Goal: Task Accomplishment & Management: Manage account settings

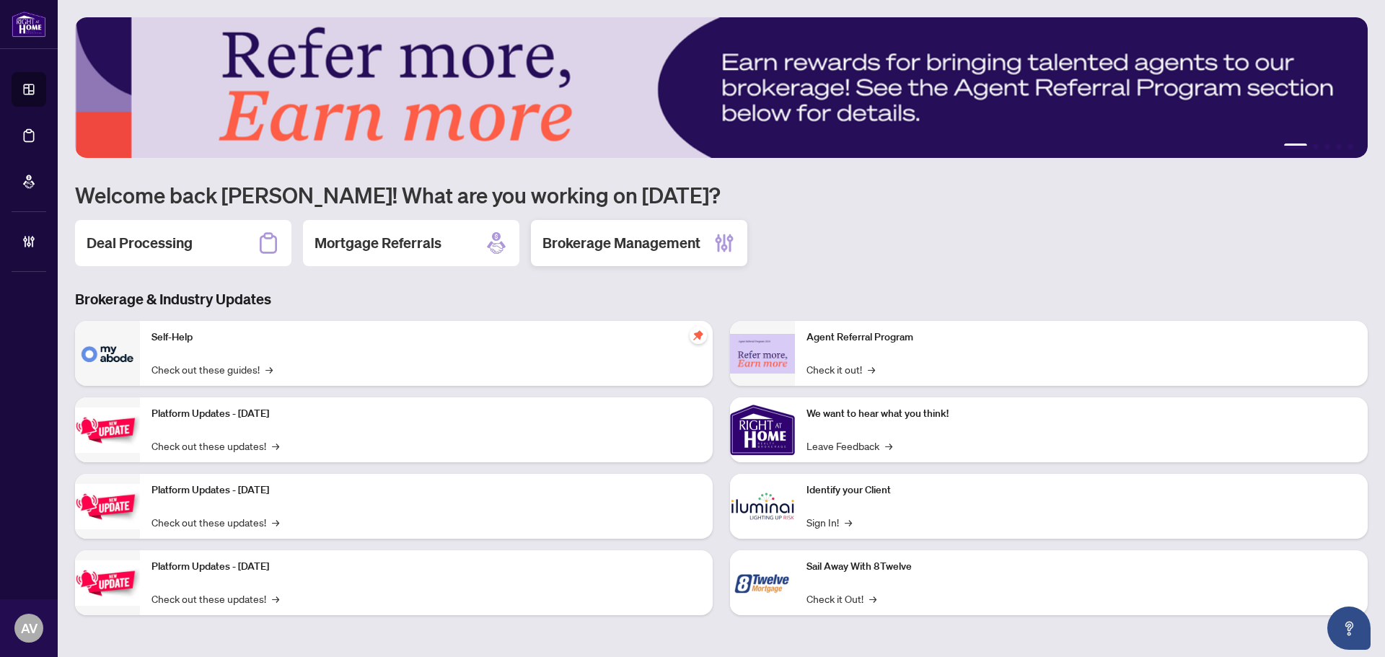
click at [586, 232] on div "Brokerage Management" at bounding box center [639, 243] width 216 height 46
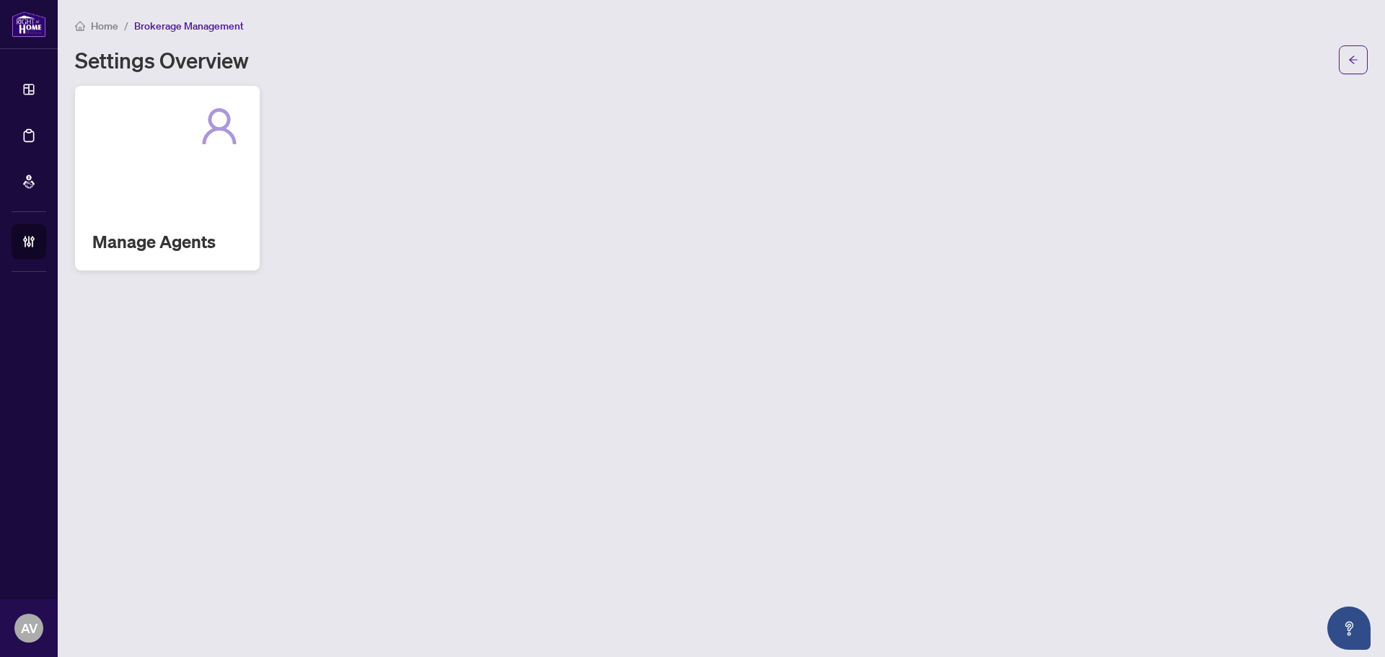
click at [126, 213] on div "Manage Agents" at bounding box center [167, 178] width 185 height 185
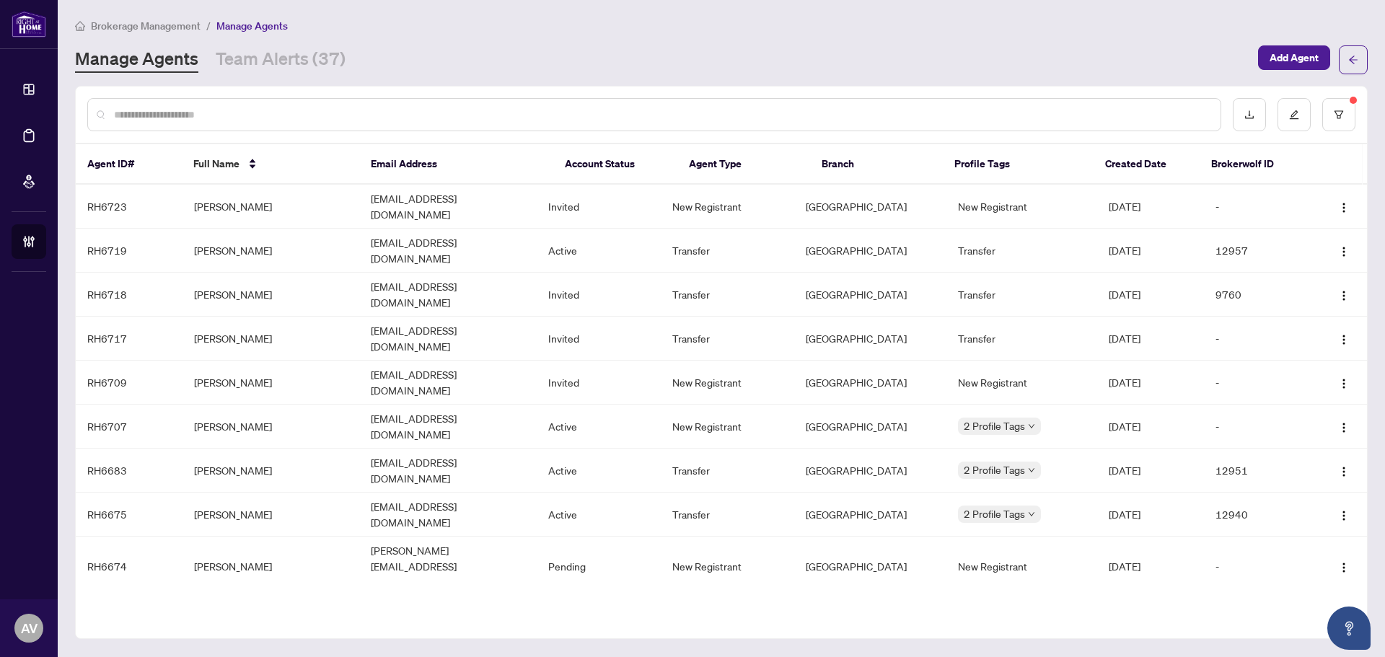
click at [304, 115] on input "text" at bounding box center [661, 115] width 1095 height 16
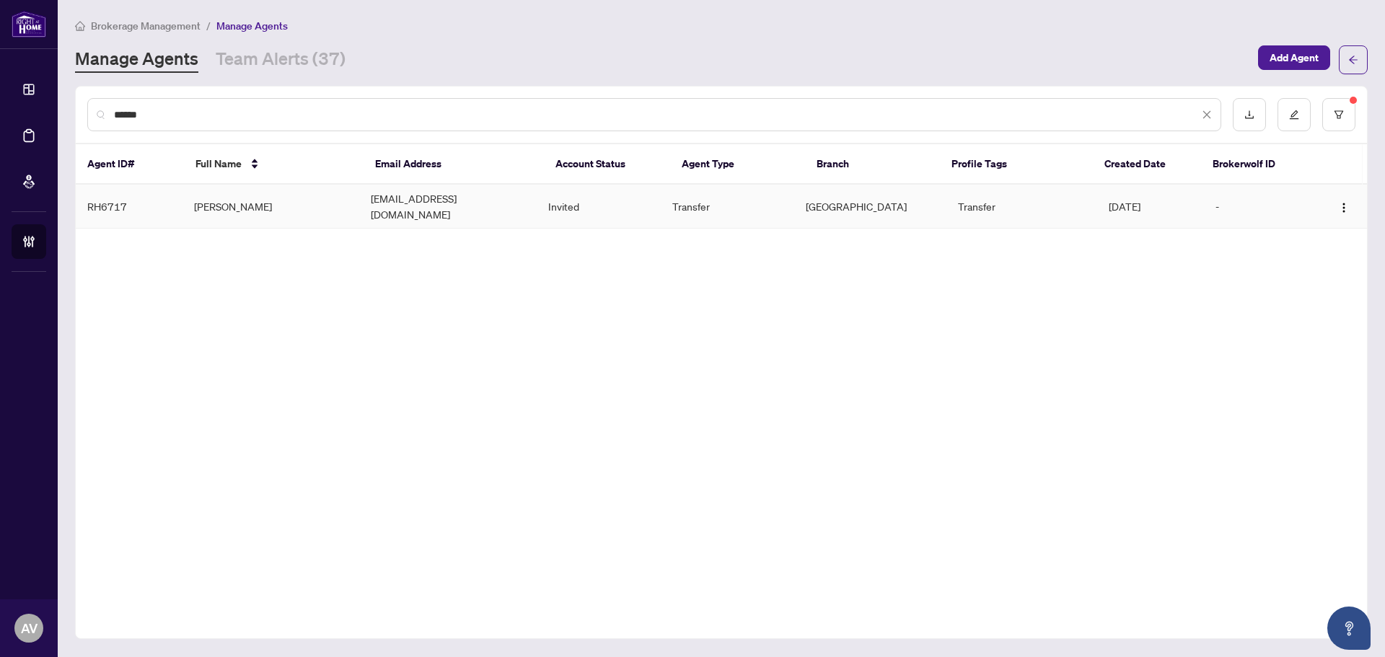
type input "******"
click at [248, 206] on td "[PERSON_NAME]" at bounding box center [272, 207] width 178 height 44
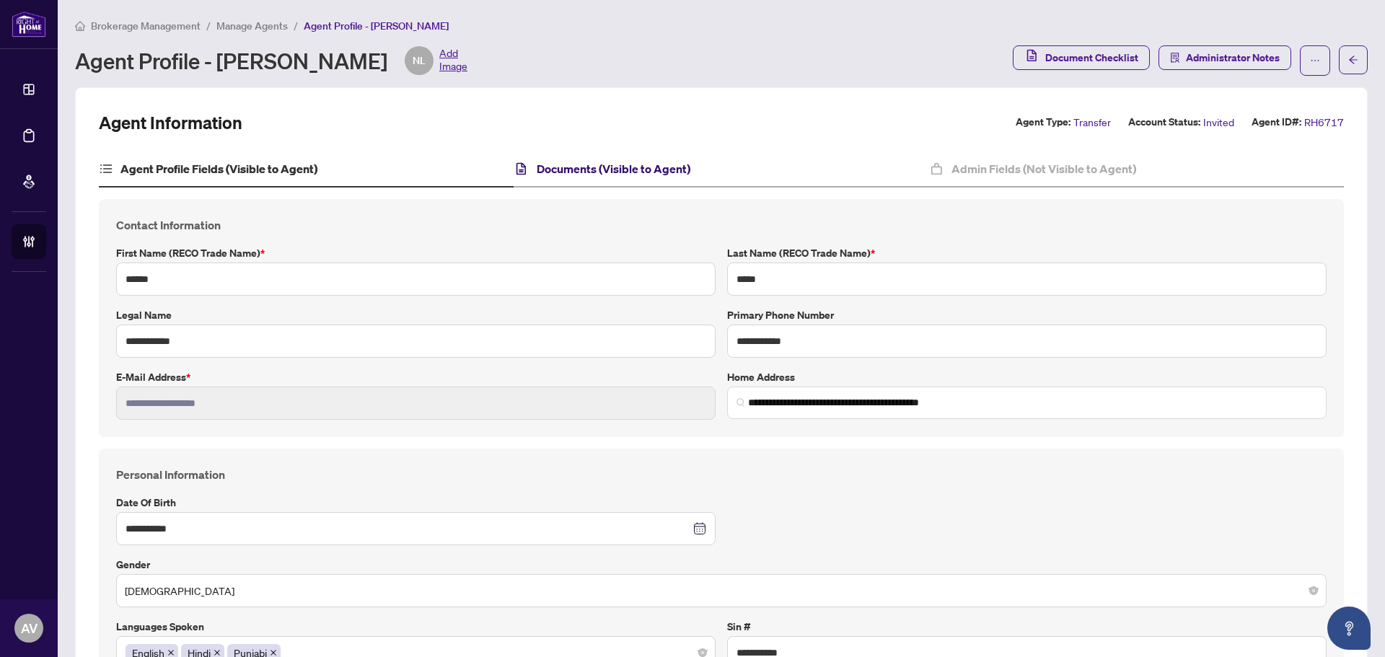
click at [621, 175] on h4 "Documents (Visible to Agent)" at bounding box center [614, 168] width 154 height 17
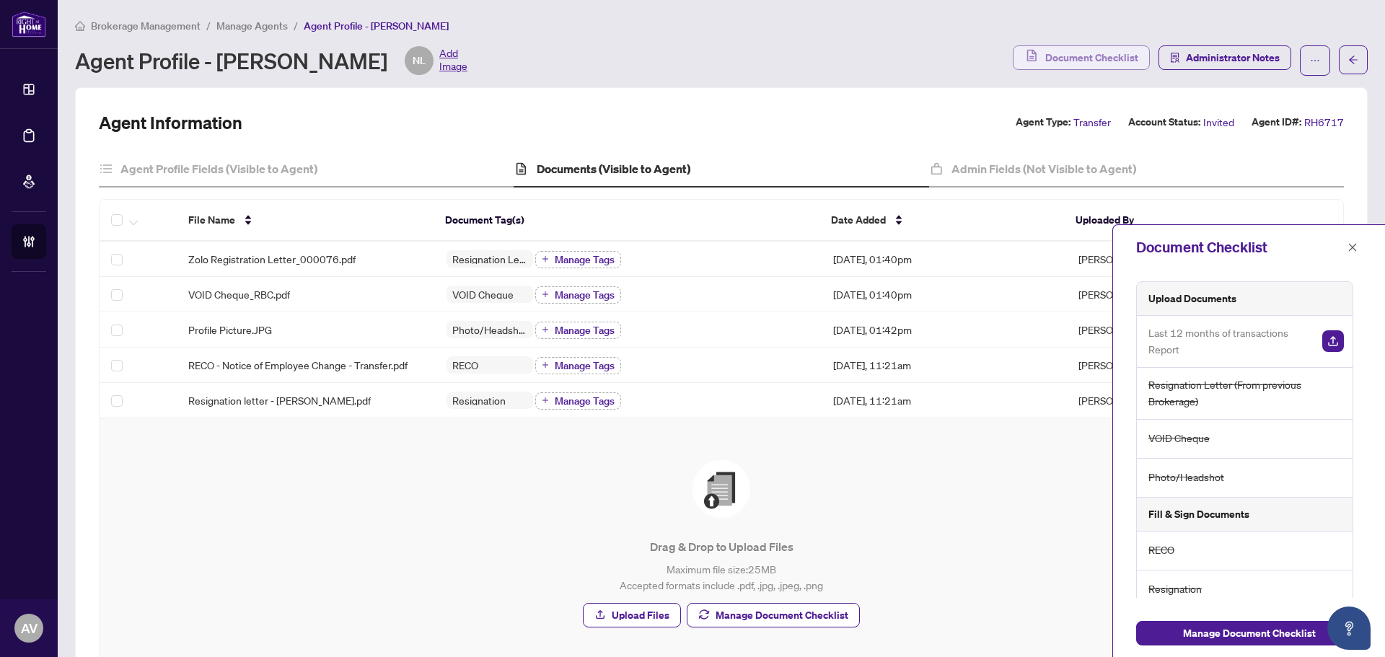
click at [1092, 61] on span "Document Checklist" at bounding box center [1092, 57] width 93 height 23
click at [1354, 242] on icon "close" at bounding box center [1353, 247] width 10 height 10
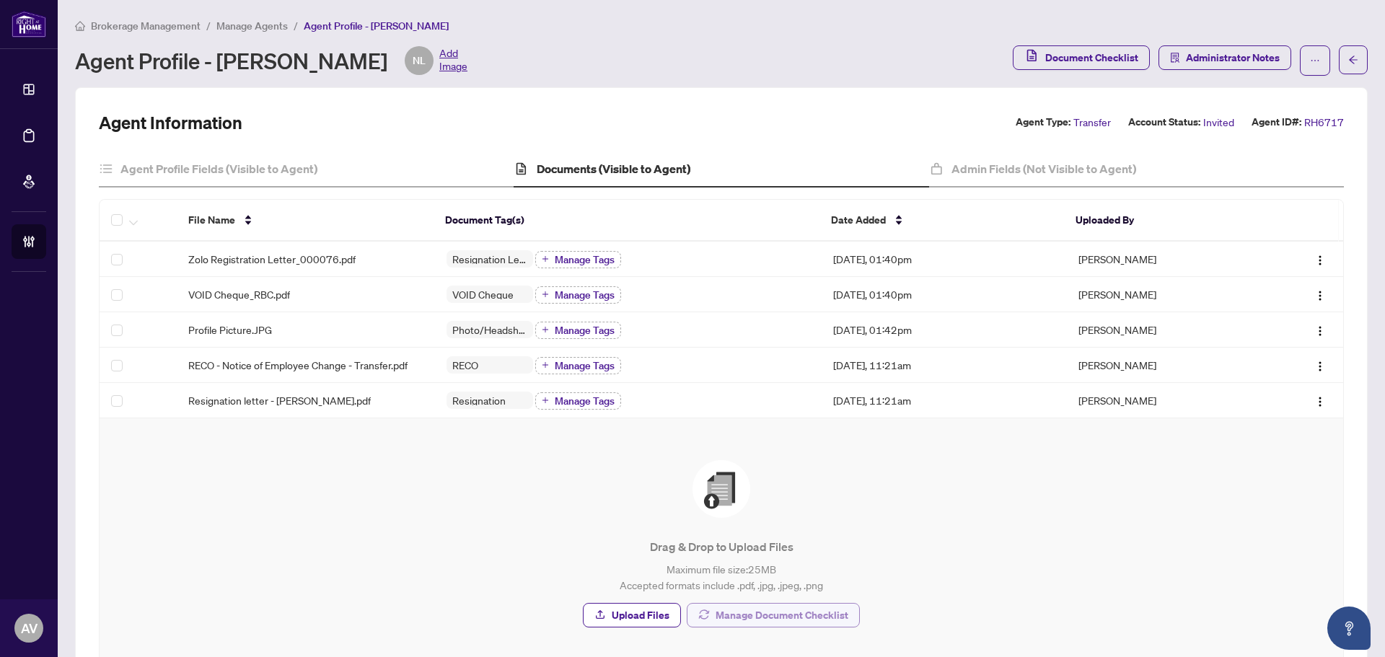
click at [804, 621] on span "Manage Document Checklist" at bounding box center [782, 615] width 133 height 23
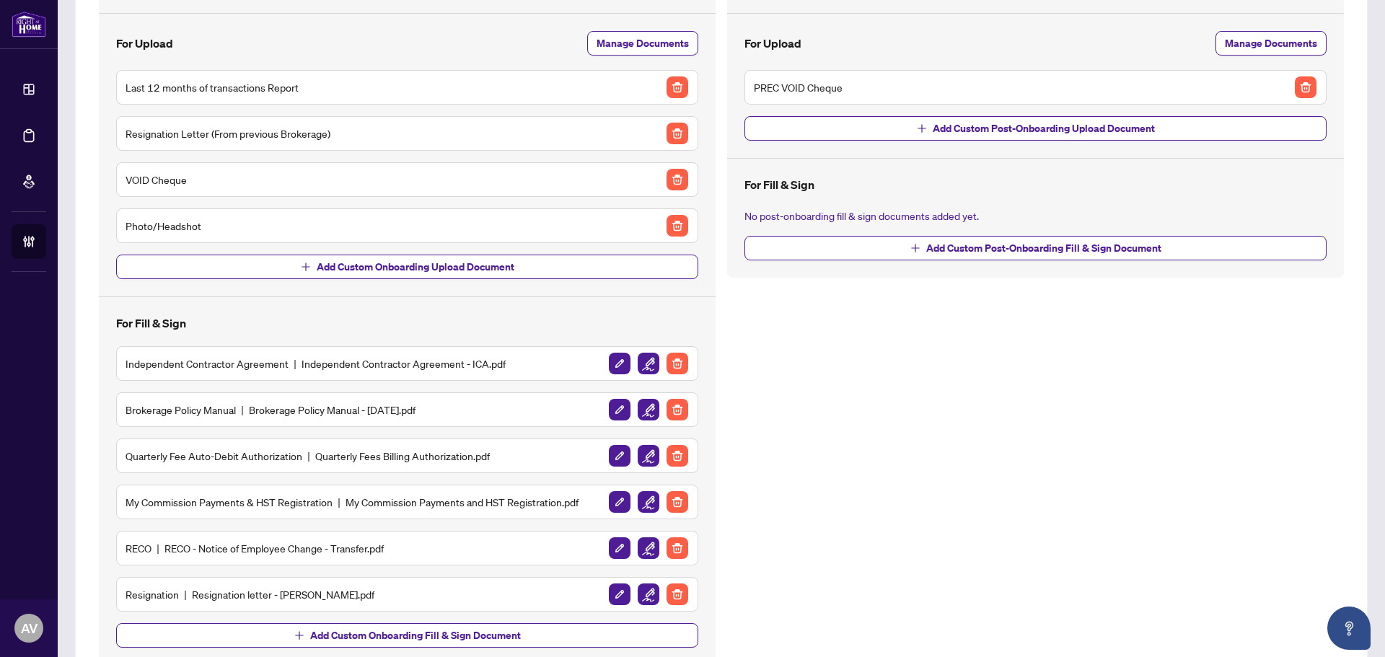
scroll to position [198, 0]
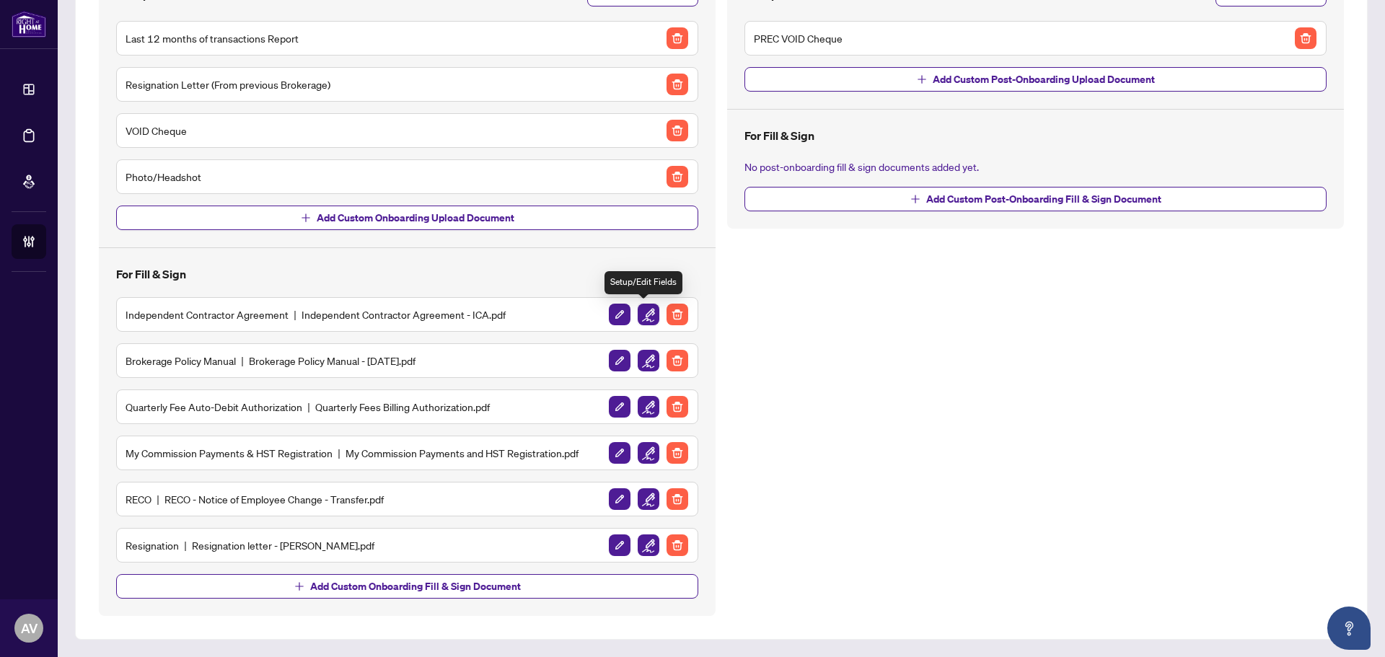
click at [639, 319] on img "button" at bounding box center [649, 315] width 22 height 22
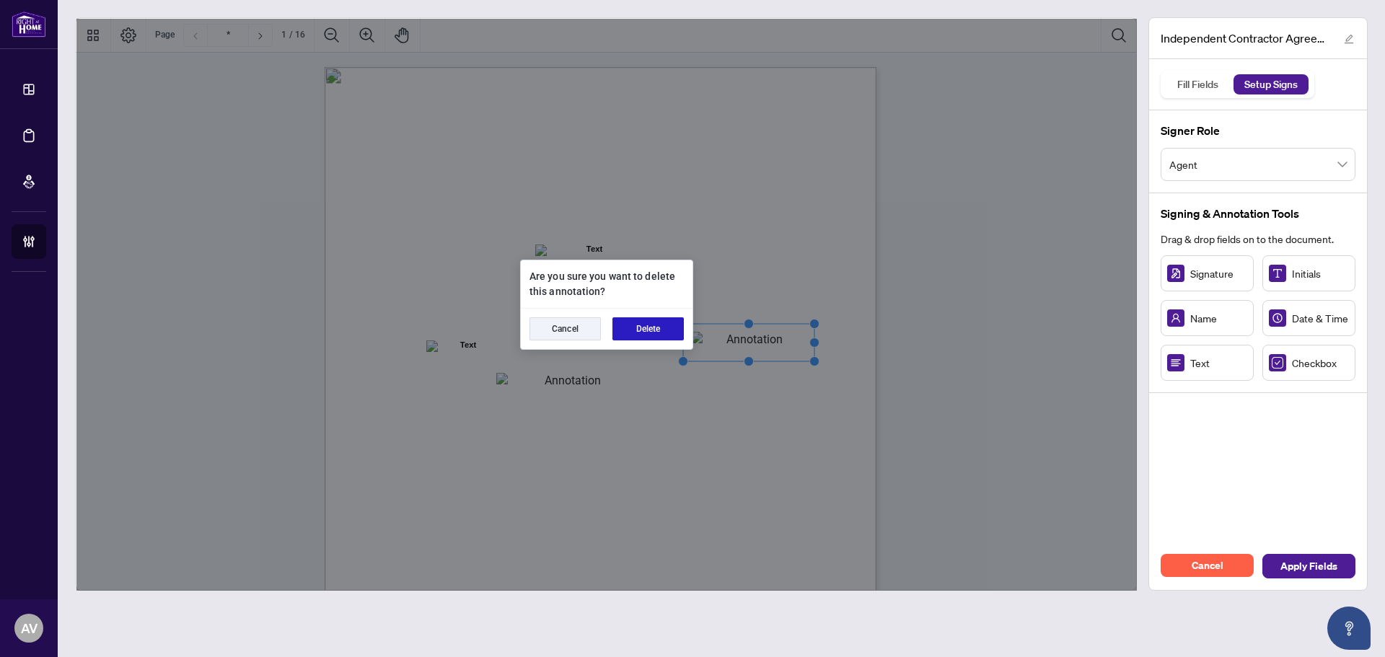
click at [661, 331] on button "Delete" at bounding box center [648, 328] width 71 height 23
click at [647, 321] on button "Delete" at bounding box center [648, 328] width 71 height 23
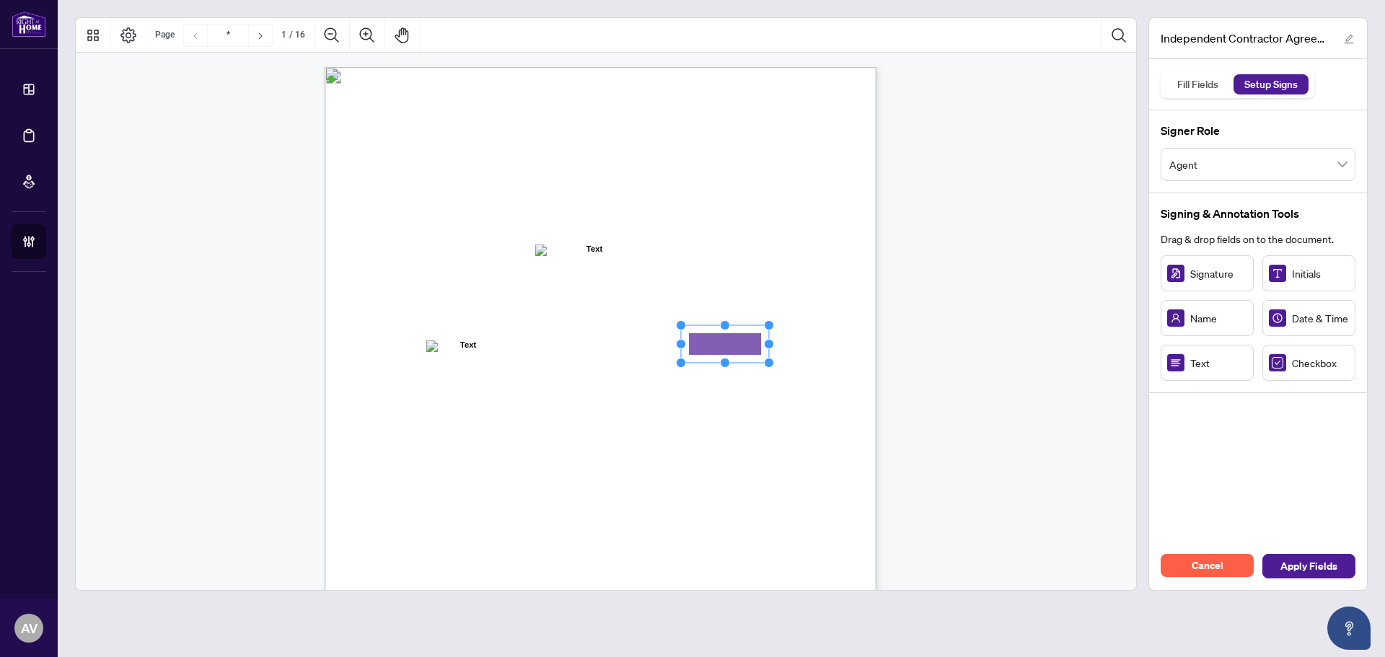
drag, startPoint x: 741, startPoint y: 343, endPoint x: 730, endPoint y: 343, distance: 10.8
click at [767, 340] on rect "Page 1" at bounding box center [725, 344] width 88 height 38
drag, startPoint x: 769, startPoint y: 342, endPoint x: 817, endPoint y: 342, distance: 47.6
click at [816, 342] on circle "Resize, Right" at bounding box center [811, 344] width 9 height 9
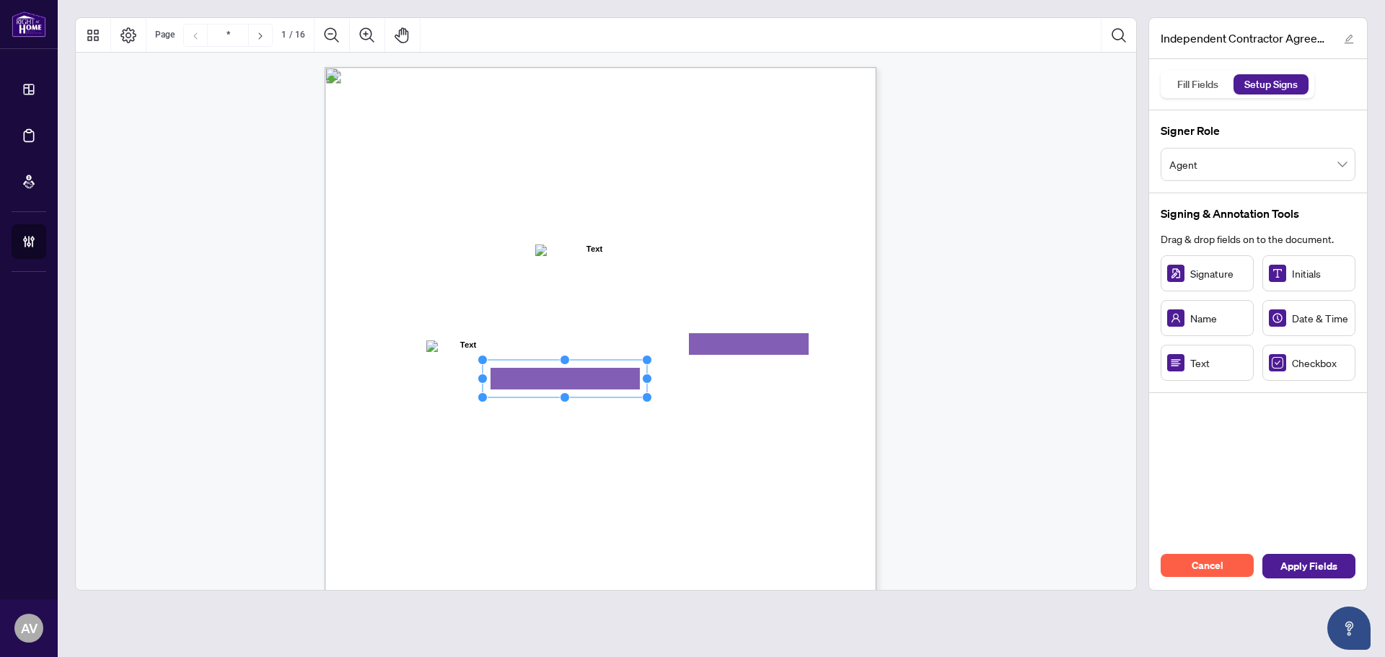
drag, startPoint x: 574, startPoint y: 376, endPoint x: 651, endPoint y: 379, distance: 77.3
click at [651, 379] on circle "Resize, Right" at bounding box center [647, 378] width 9 height 9
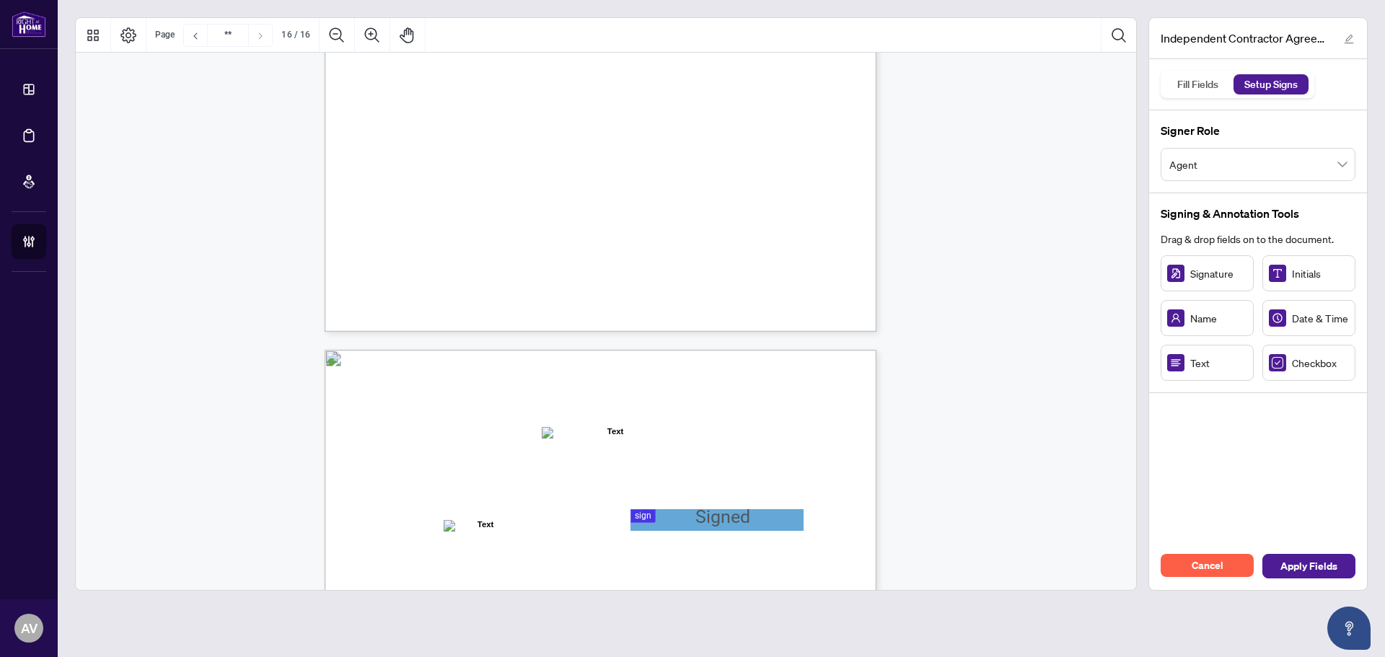
type input "**"
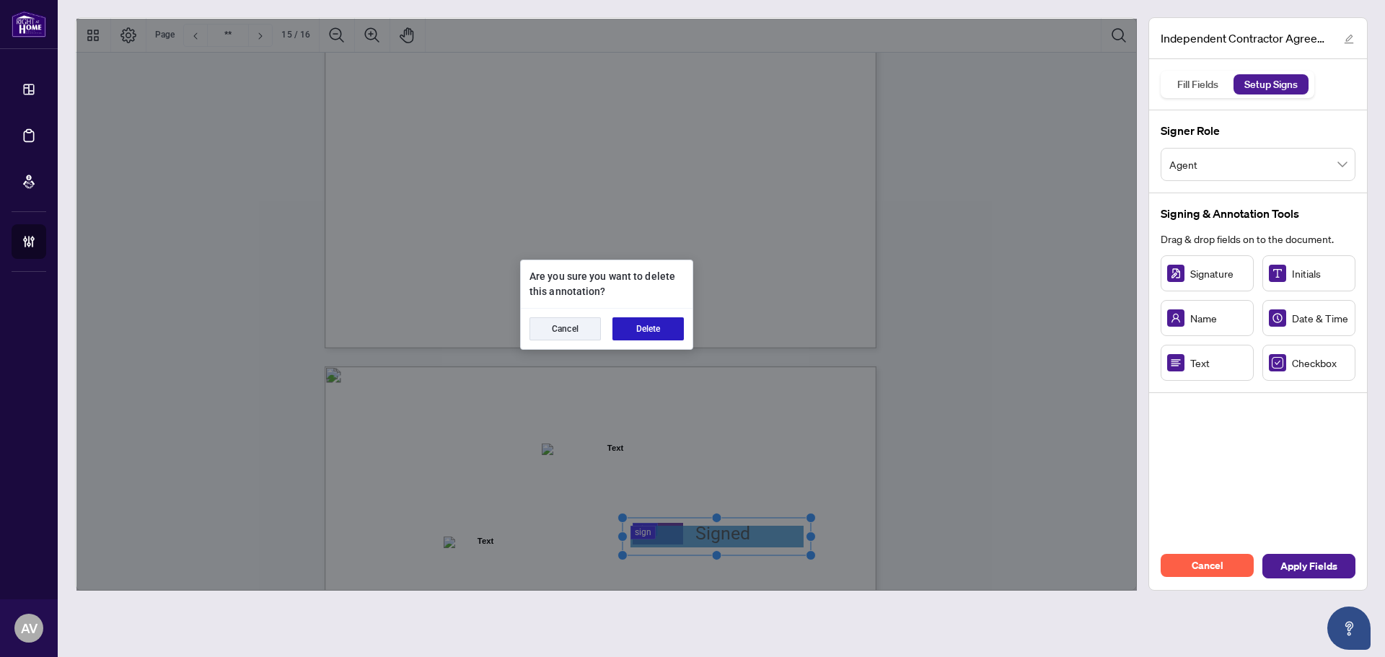
click at [644, 336] on button "Delete" at bounding box center [648, 328] width 71 height 23
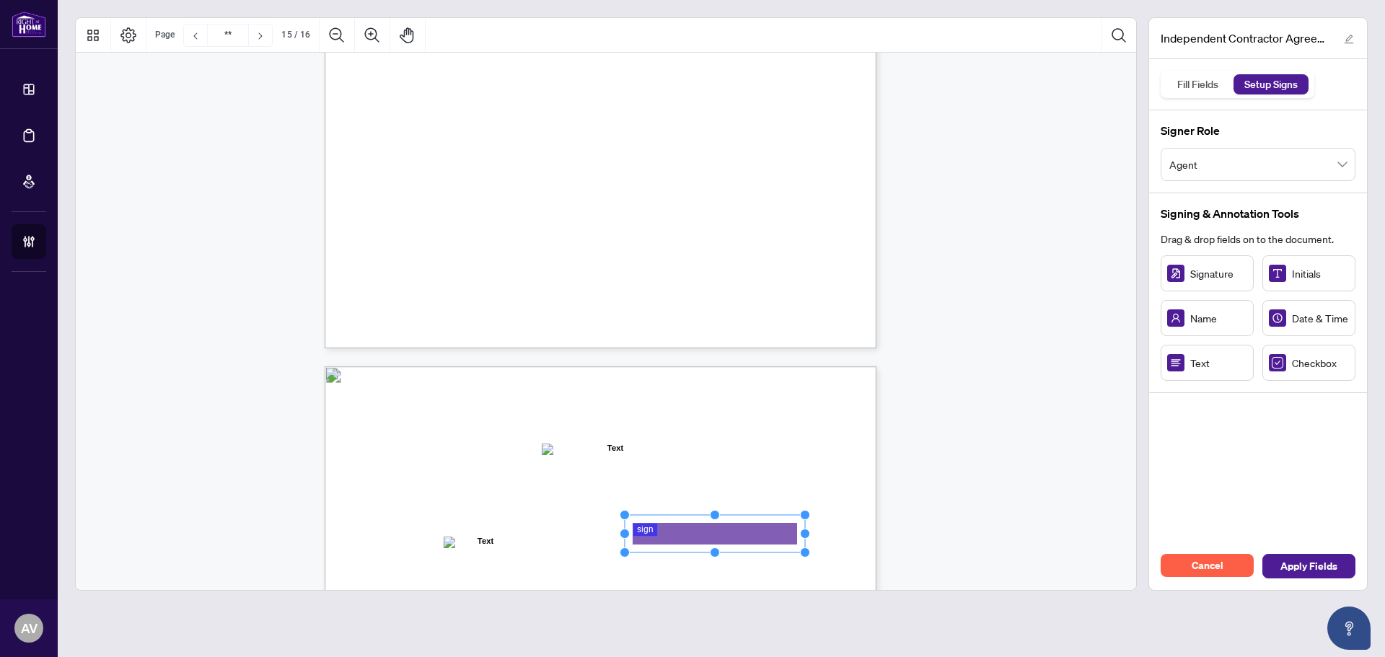
drag, startPoint x: 692, startPoint y: 532, endPoint x: 803, endPoint y: 530, distance: 111.1
click at [810, 533] on circle "Resize, Right" at bounding box center [805, 534] width 9 height 9
click at [766, 530] on rect "Page 16" at bounding box center [713, 534] width 188 height 38
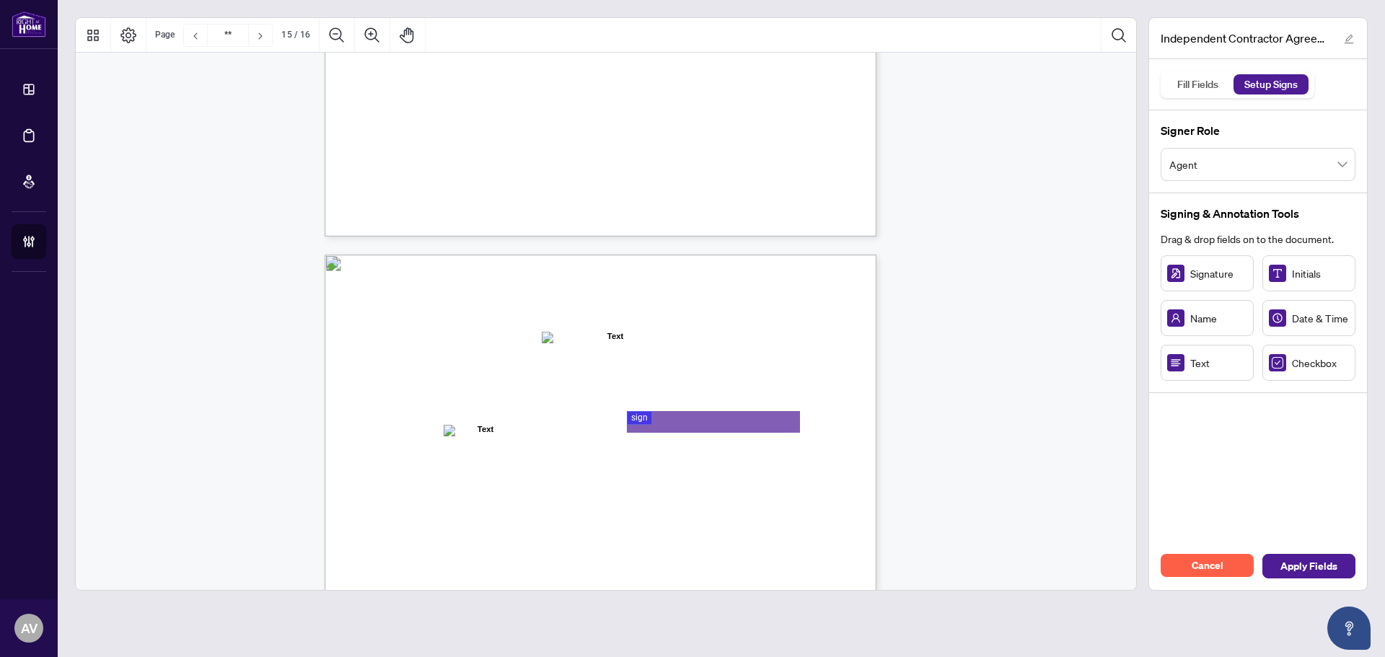
type input "**"
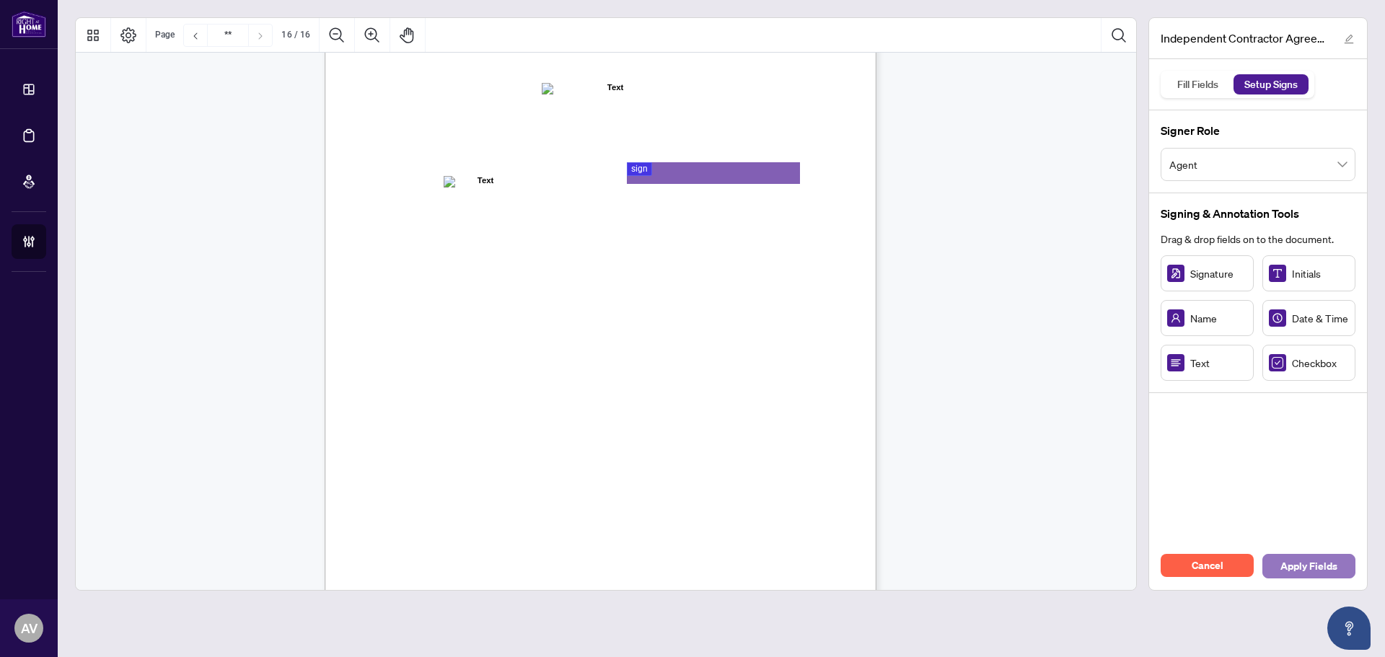
click at [1319, 566] on span "Apply Fields" at bounding box center [1309, 566] width 57 height 23
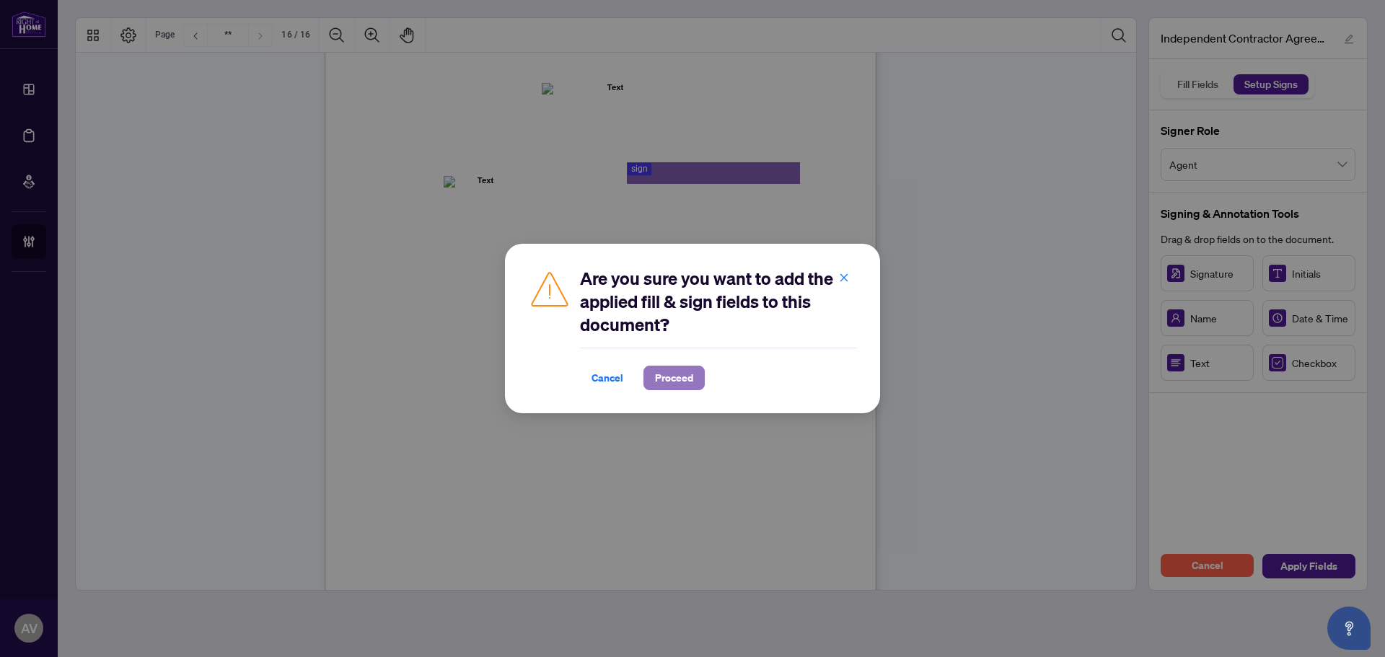
click at [674, 372] on span "Proceed" at bounding box center [674, 378] width 38 height 23
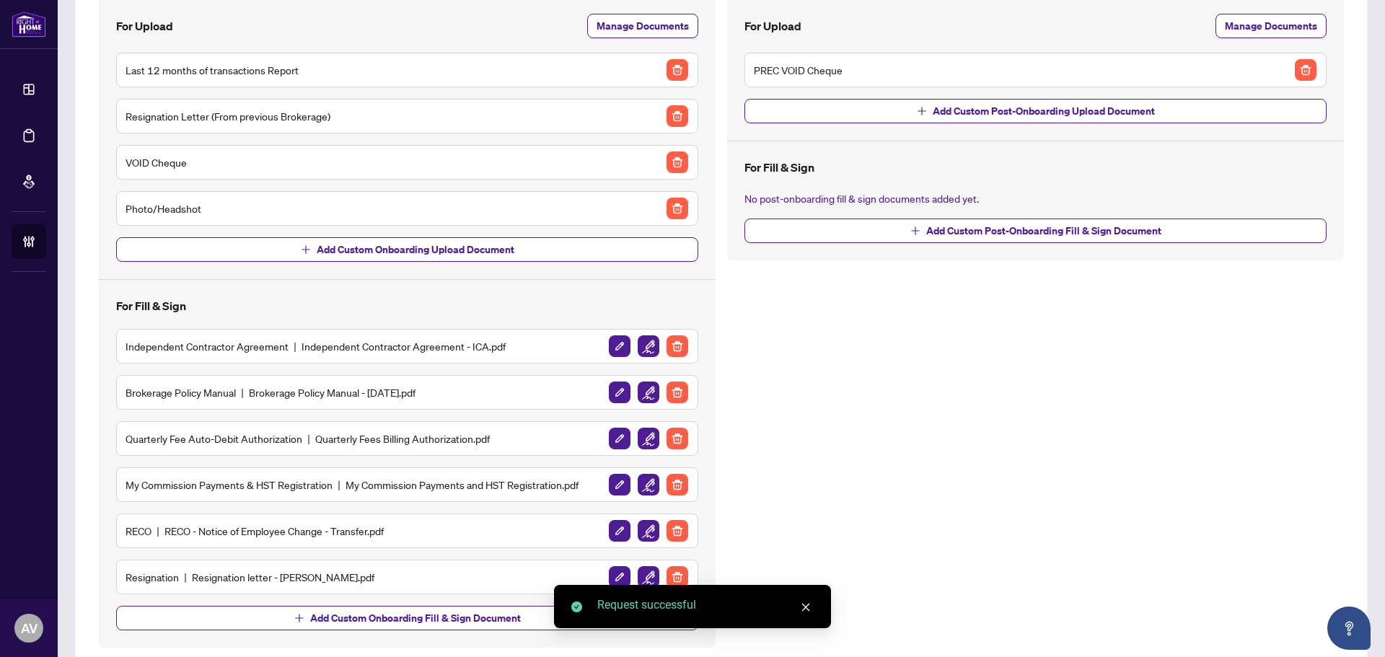
scroll to position [198, 0]
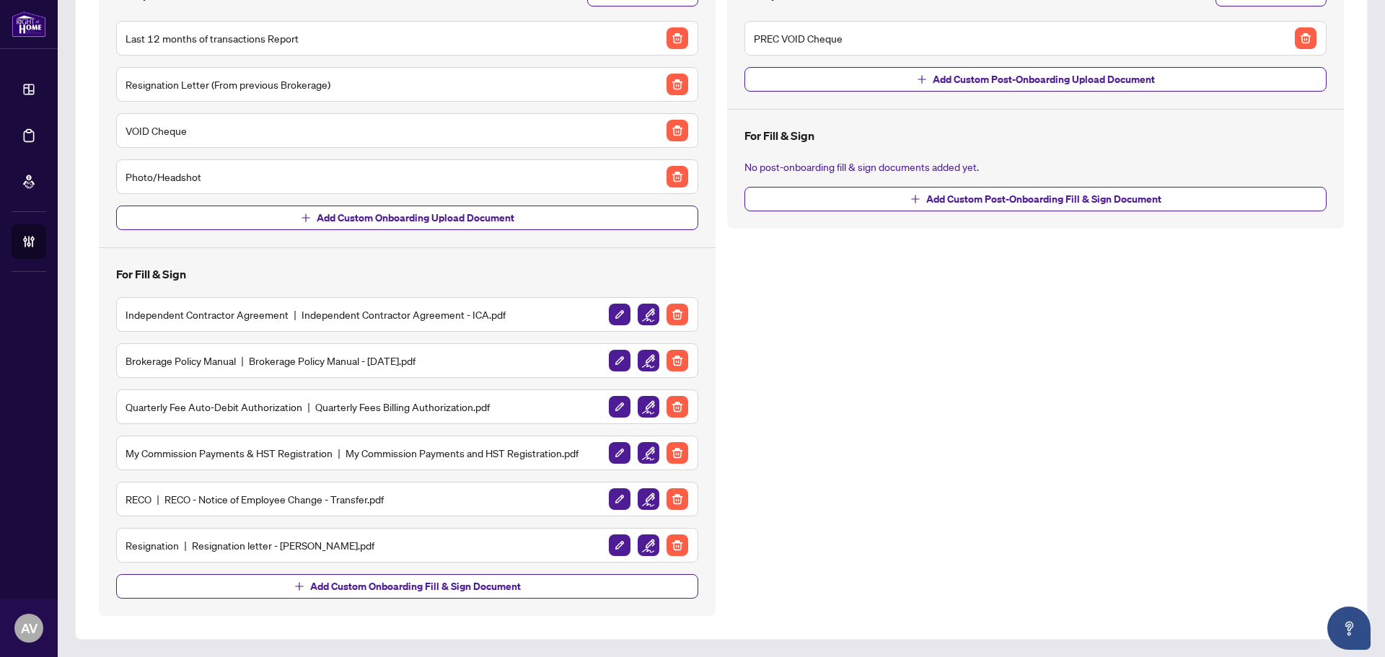
click at [1030, 376] on div "Post-Onboarding Documents For Upload Manage Documents PREC VOID Cheque Add Cust…" at bounding box center [1036, 264] width 628 height 704
drag, startPoint x: 1030, startPoint y: 404, endPoint x: 1026, endPoint y: 411, distance: 7.4
click at [1030, 404] on div "Post-Onboarding Documents For Upload Manage Documents PREC VOID Cheque Add Cust…" at bounding box center [1036, 264] width 628 height 704
click at [646, 548] on img "button" at bounding box center [649, 546] width 22 height 22
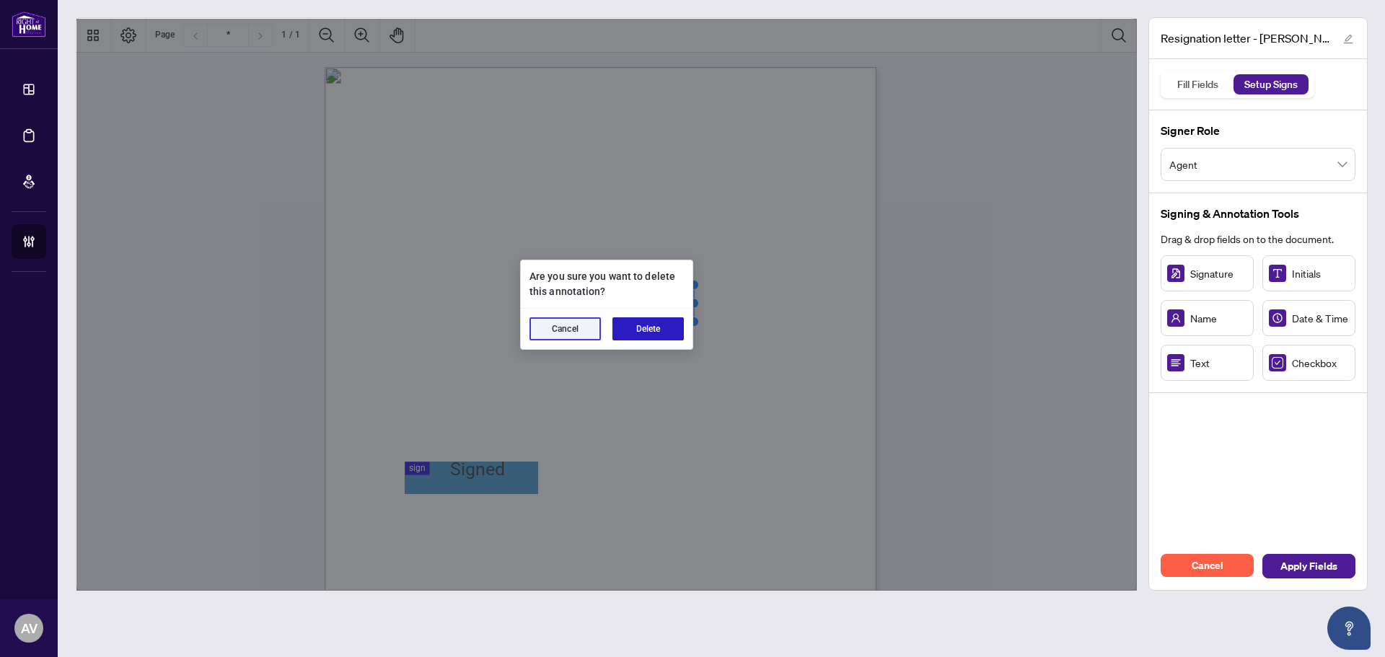
click at [656, 327] on button "Delete" at bounding box center [648, 328] width 71 height 23
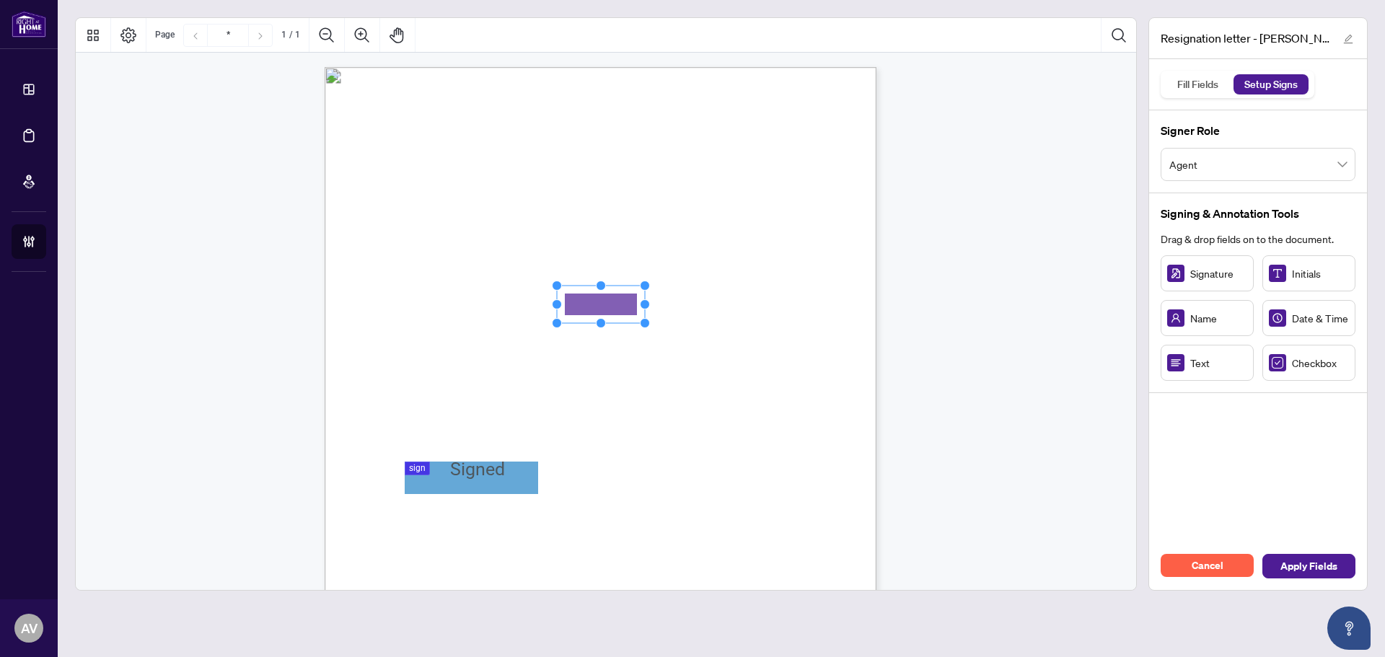
drag, startPoint x: 605, startPoint y: 306, endPoint x: 608, endPoint y: 297, distance: 8.9
drag, startPoint x: 647, startPoint y: 302, endPoint x: 704, endPoint y: 302, distance: 57.0
click at [704, 302] on circle "Resize, Right" at bounding box center [702, 304] width 9 height 9
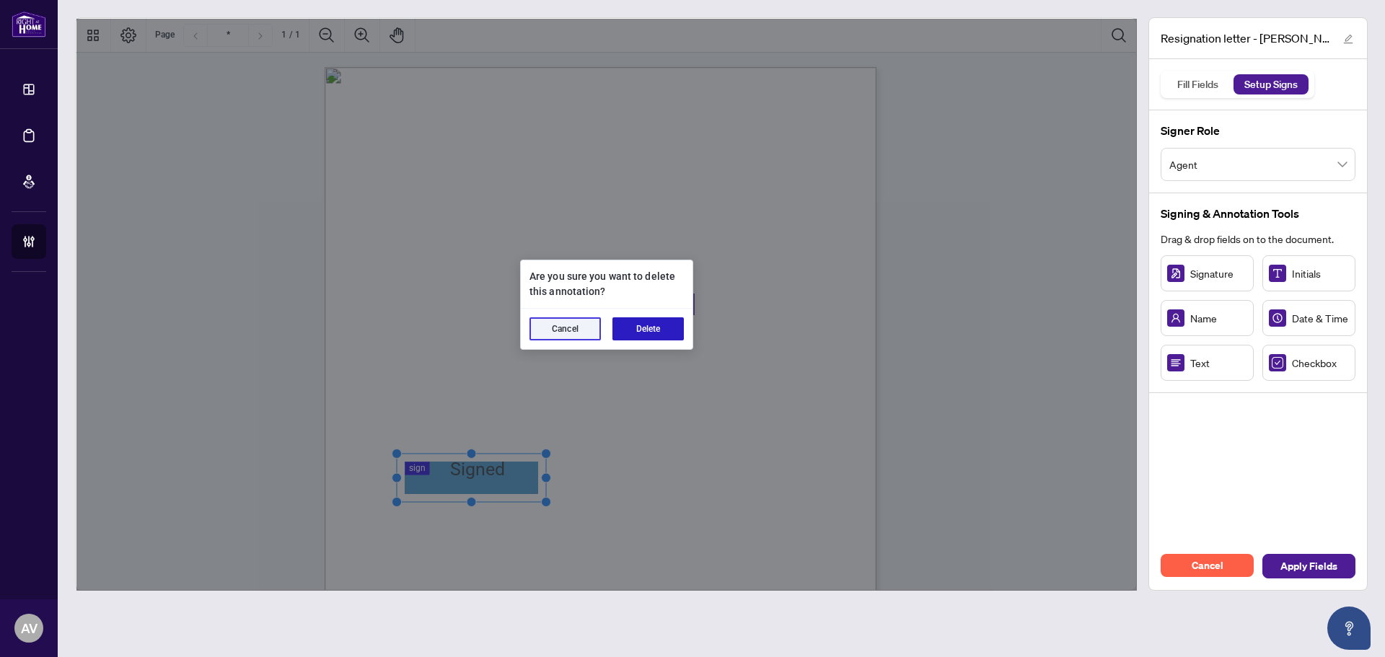
click at [631, 324] on button "Delete" at bounding box center [648, 328] width 71 height 23
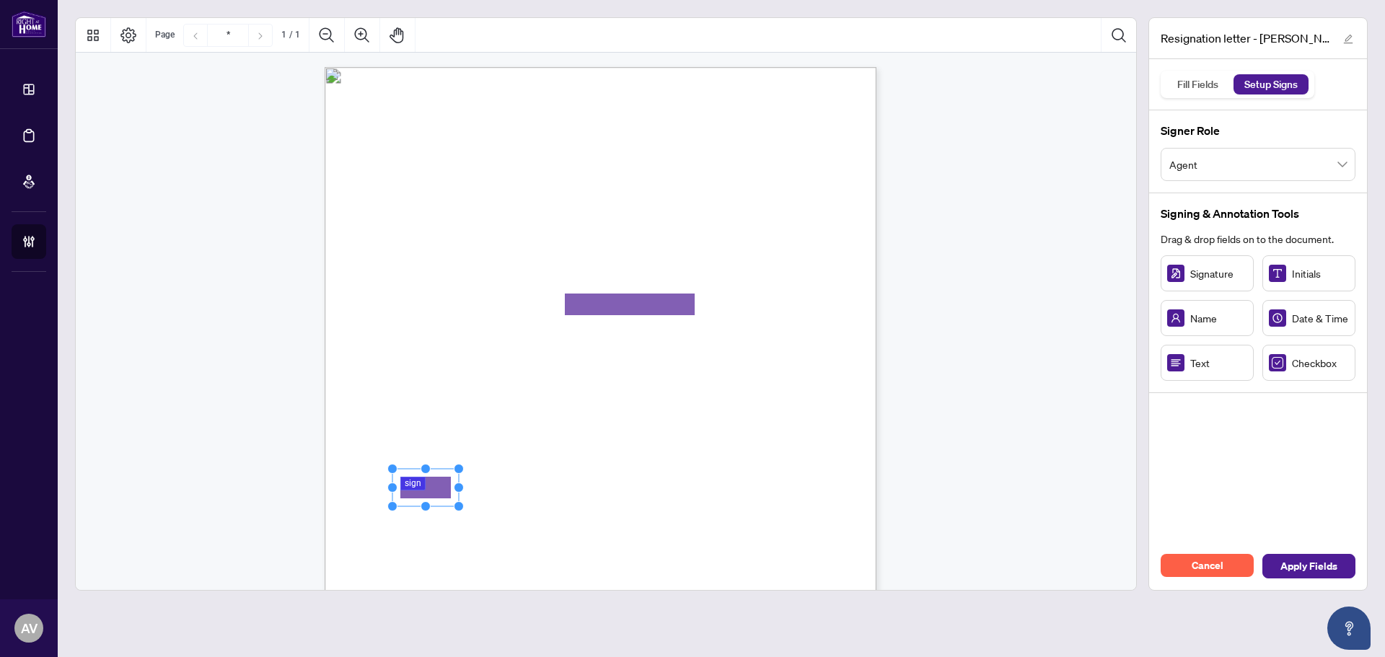
drag, startPoint x: 446, startPoint y: 489, endPoint x: 470, endPoint y: 485, distance: 24.1
drag, startPoint x: 460, startPoint y: 485, endPoint x: 538, endPoint y: 491, distance: 78.1
click at [538, 491] on circle "Resize, Right" at bounding box center [535, 487] width 9 height 9
click at [1340, 562] on button "Apply Fields" at bounding box center [1309, 566] width 93 height 25
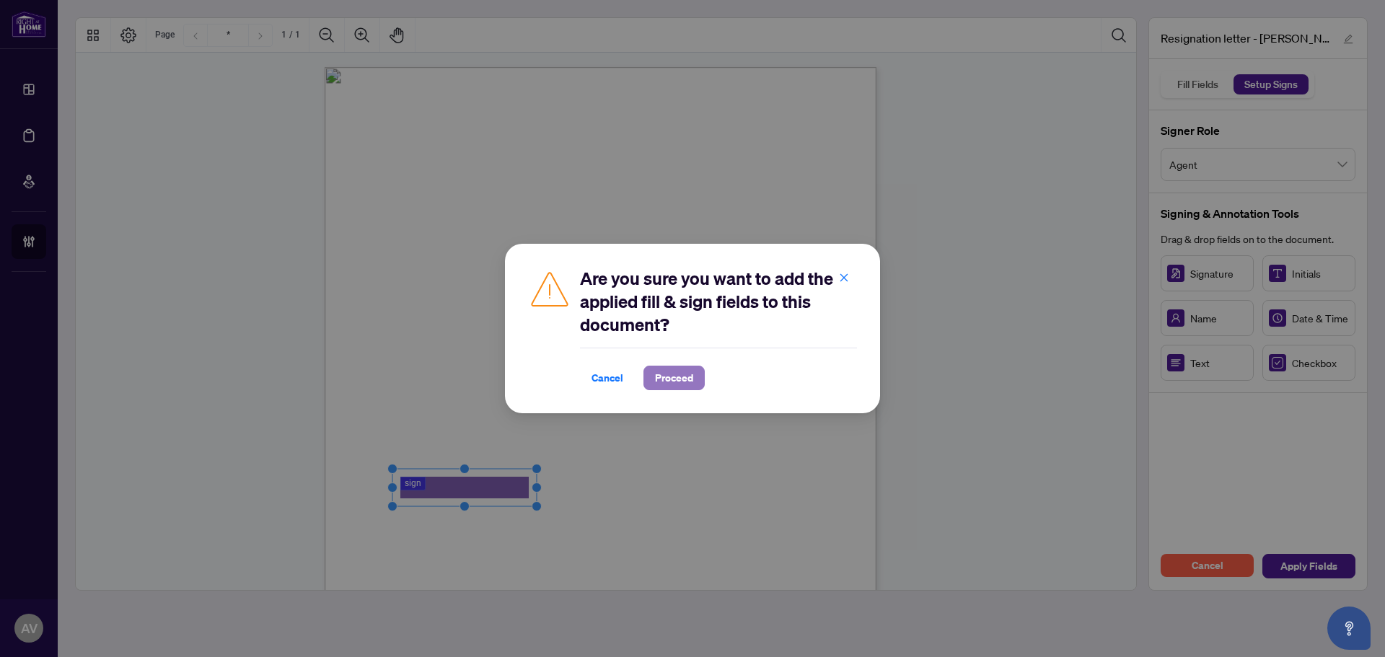
click at [685, 375] on button "Proceed" at bounding box center [674, 378] width 61 height 25
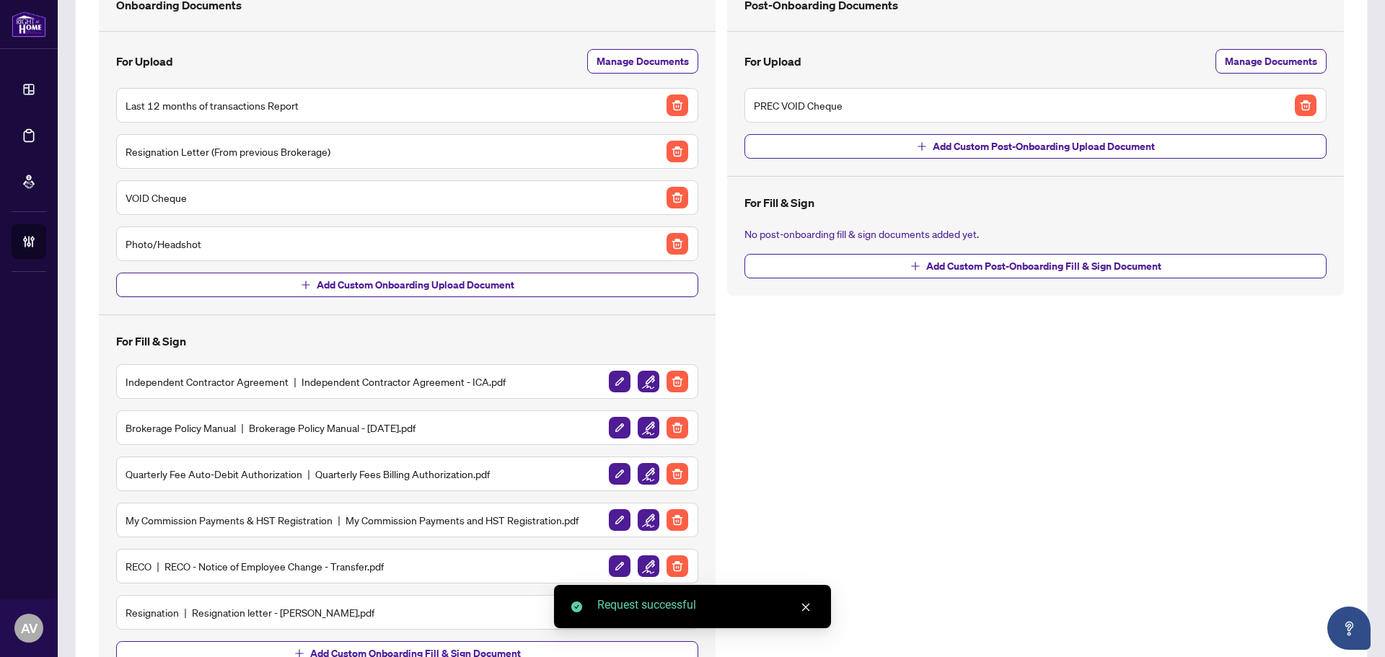
scroll to position [198, 0]
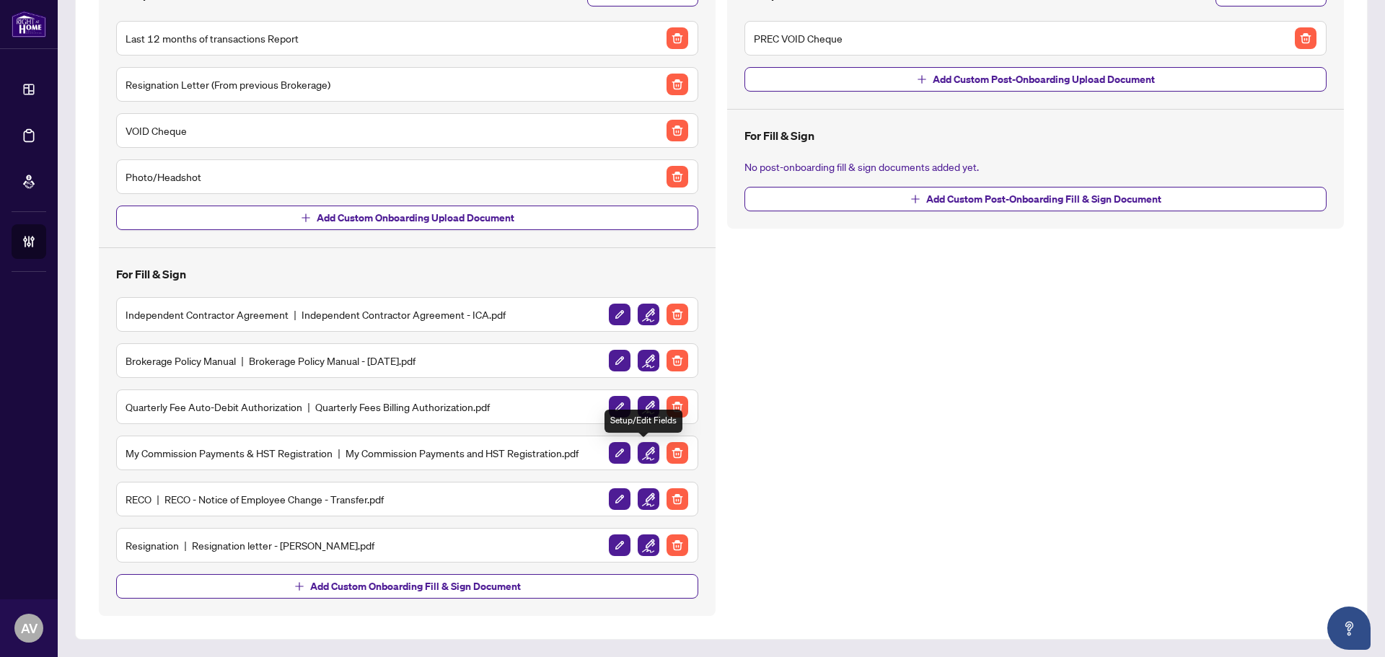
click at [646, 458] on img "button" at bounding box center [649, 453] width 22 height 22
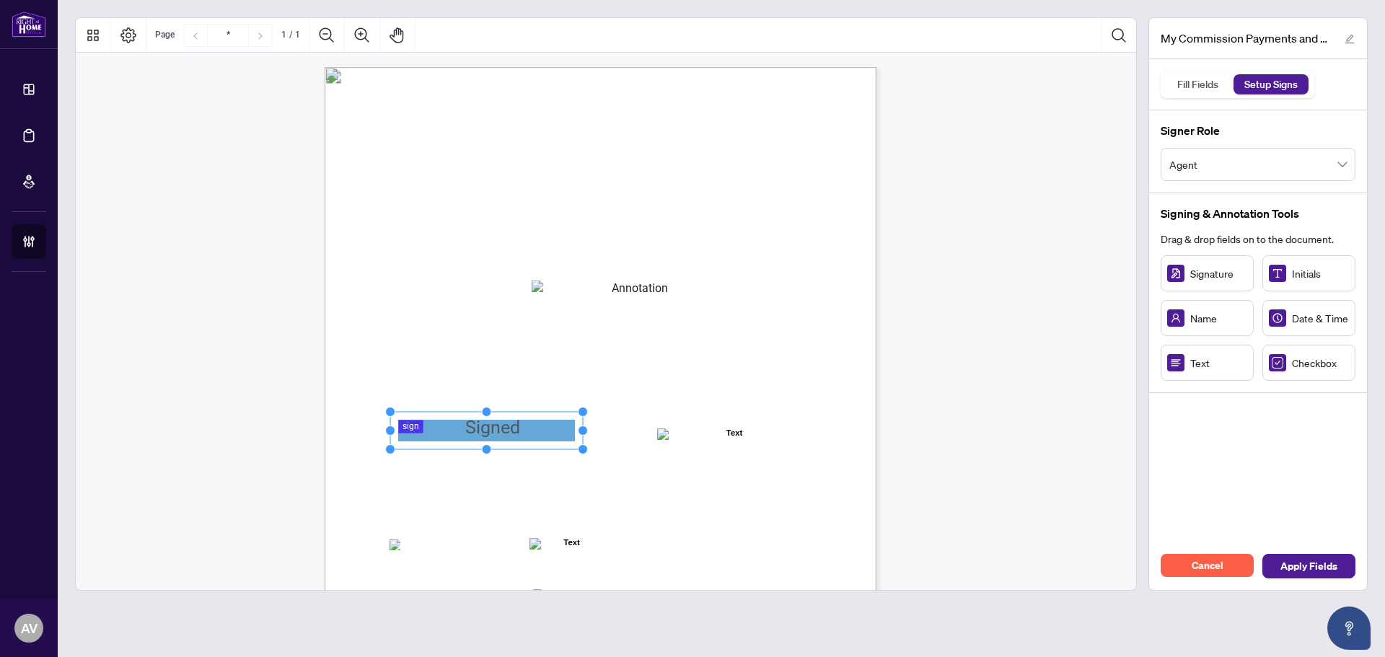
click at [1209, 281] on div "Signature" at bounding box center [1207, 273] width 93 height 36
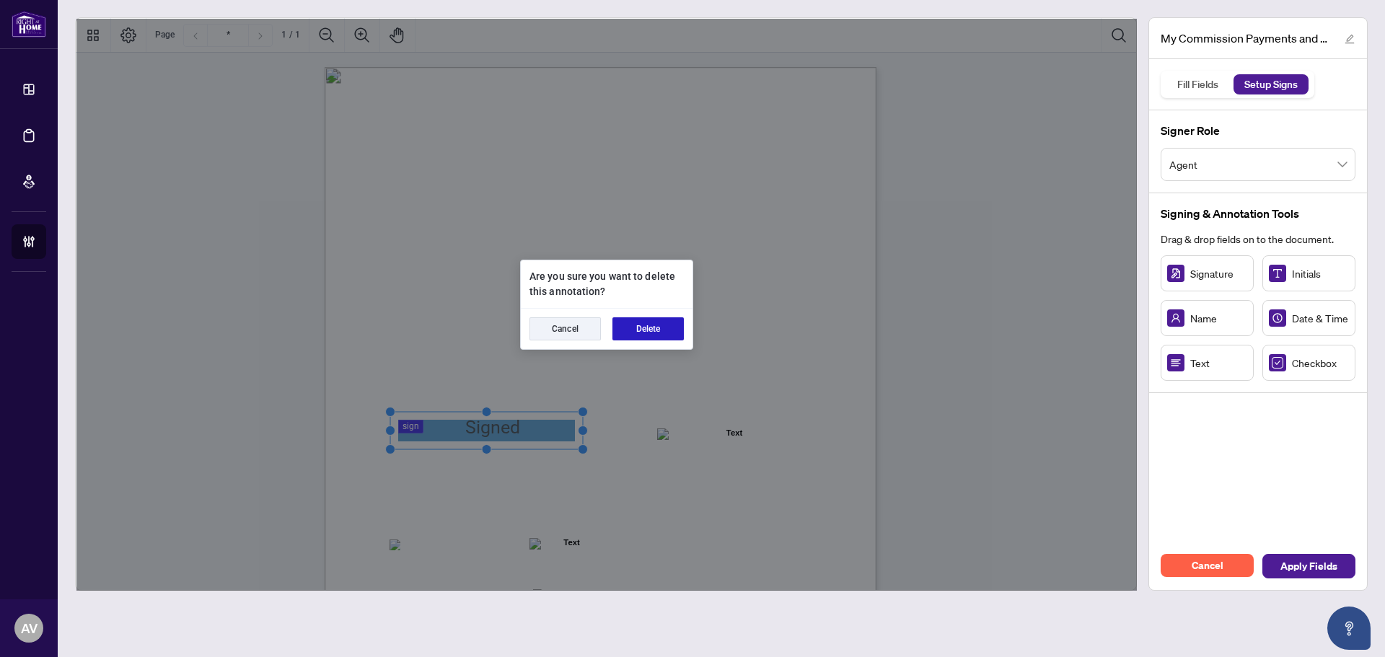
click at [641, 328] on button "Delete" at bounding box center [648, 328] width 71 height 23
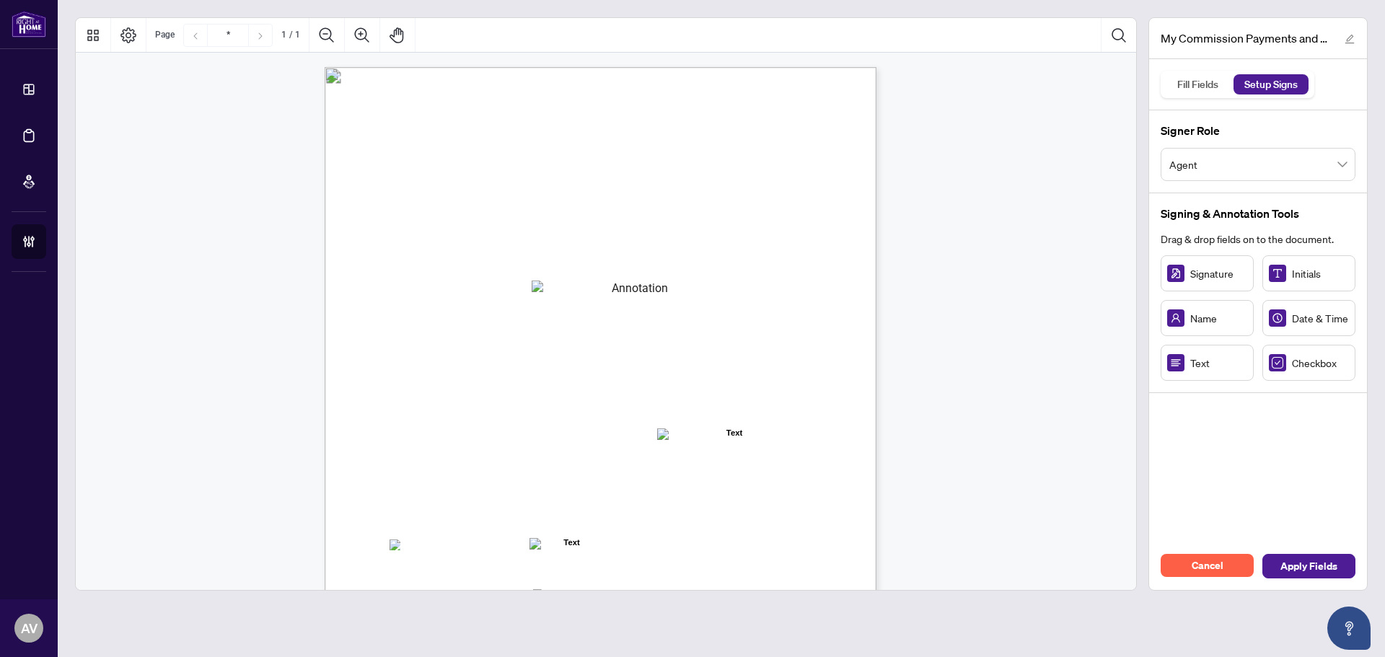
click at [1215, 270] on span "Signature" at bounding box center [1219, 274] width 57 height 16
drag, startPoint x: 479, startPoint y: 429, endPoint x: 594, endPoint y: 419, distance: 115.1
click at [595, 419] on div "MY COMMISSION PAYMENTS AND HST REGISTRATION For Right at Home Realty to pay out…" at bounding box center [601, 424] width 552 height 714
drag, startPoint x: 571, startPoint y: 420, endPoint x: 554, endPoint y: 420, distance: 16.6
click at [554, 420] on rect "Page 1" at bounding box center [484, 430] width 183 height 38
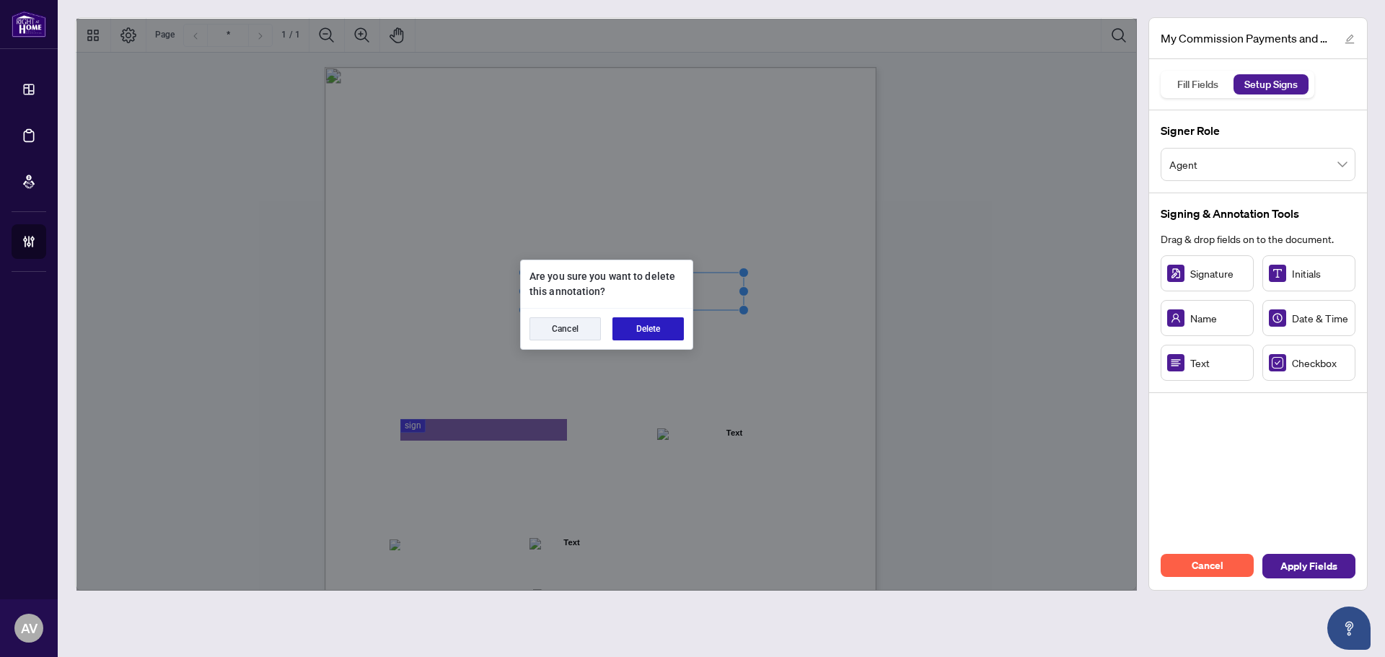
click at [644, 336] on button "Delete" at bounding box center [648, 328] width 71 height 23
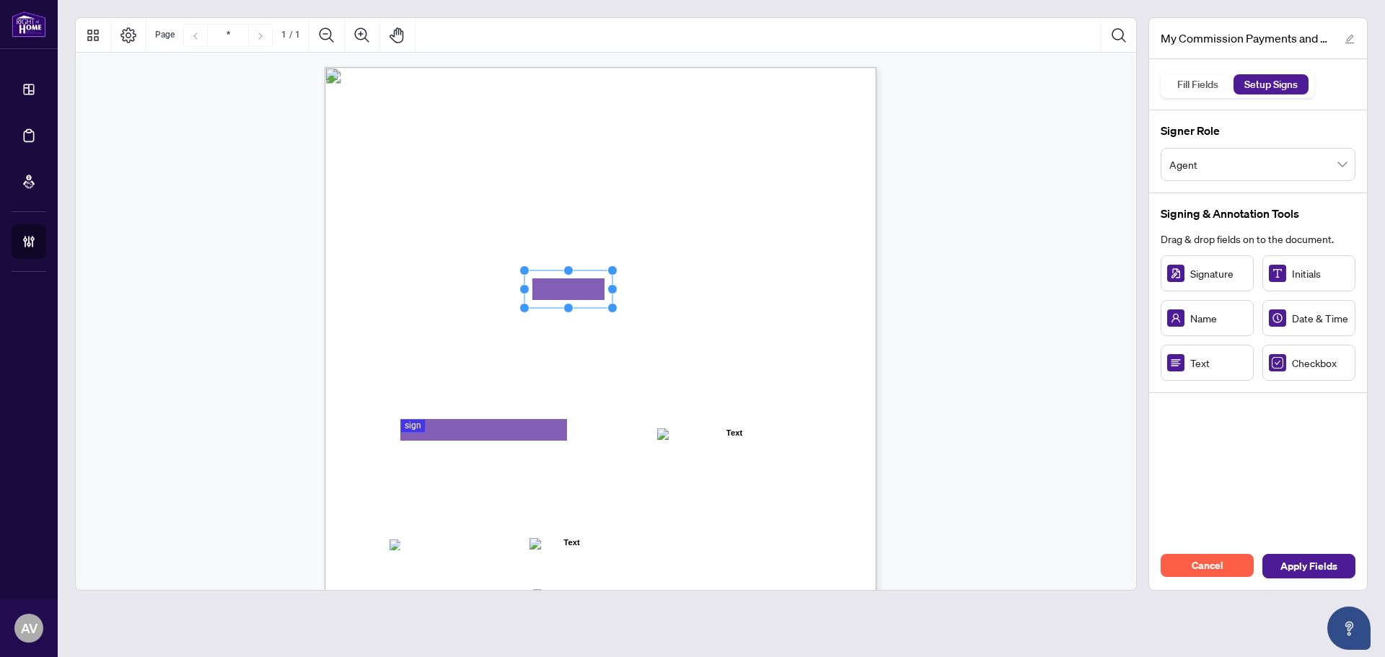
drag, startPoint x: 608, startPoint y: 292, endPoint x: 595, endPoint y: 288, distance: 13.7
drag, startPoint x: 614, startPoint y: 288, endPoint x: 750, endPoint y: 294, distance: 135.8
click at [750, 294] on circle "Resize, Right" at bounding box center [748, 289] width 9 height 9
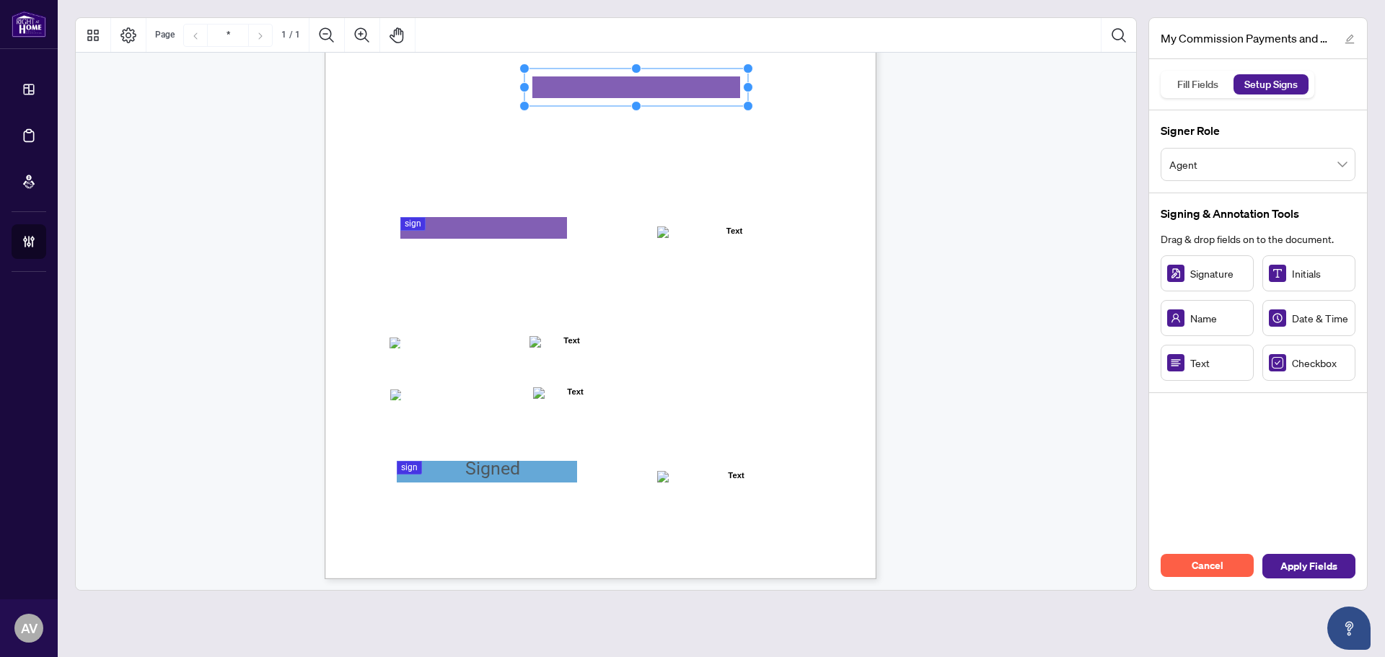
scroll to position [206, 0]
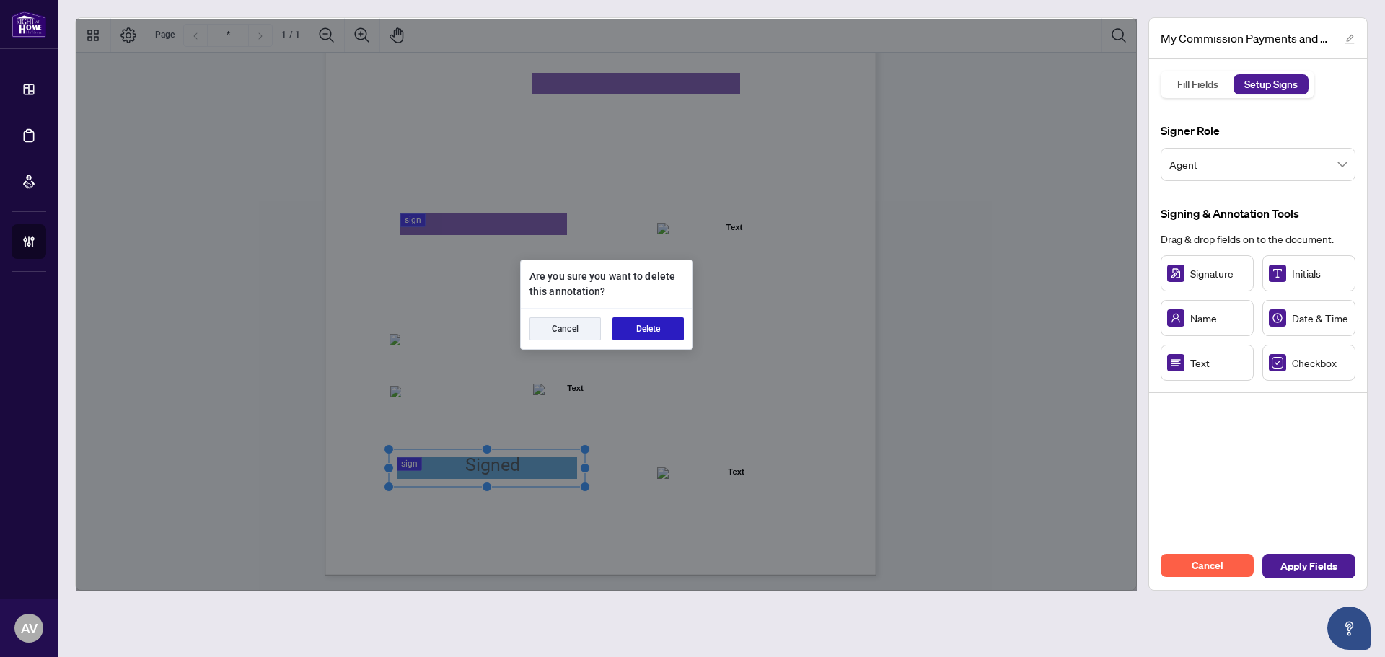
click at [666, 328] on button "Delete" at bounding box center [648, 328] width 71 height 23
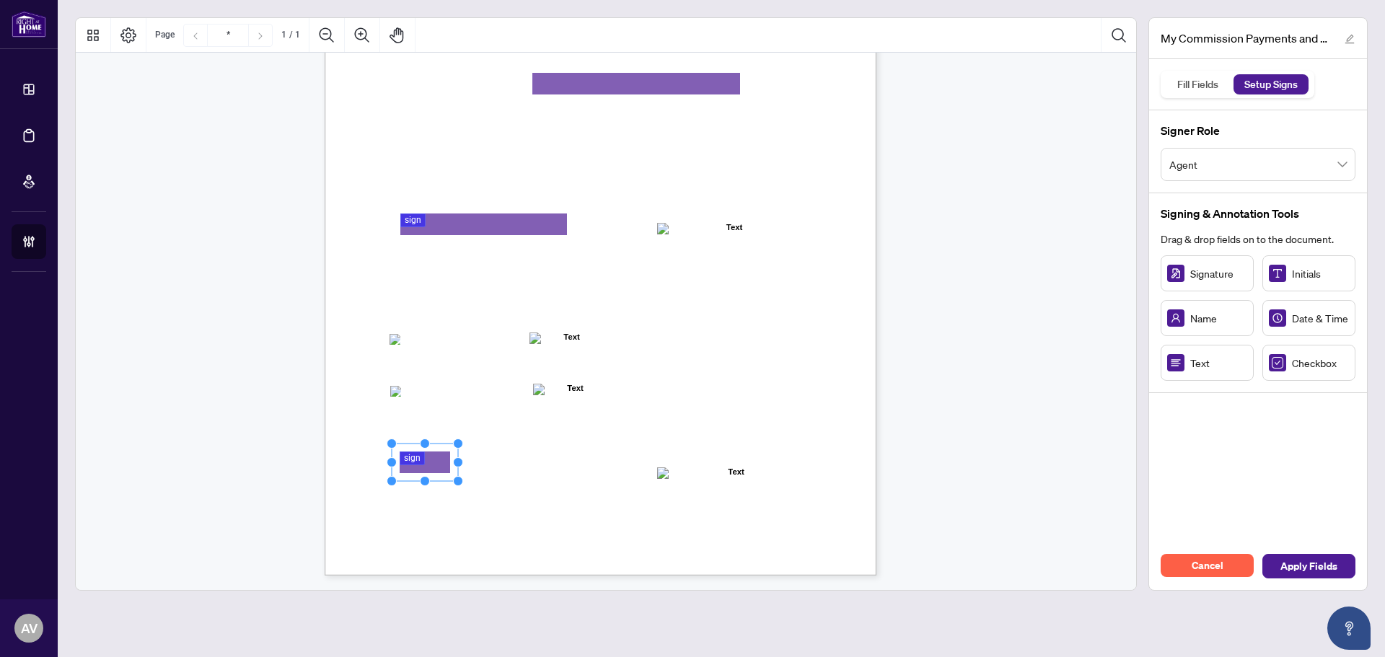
drag, startPoint x: 423, startPoint y: 457, endPoint x: 434, endPoint y: 463, distance: 12.6
drag, startPoint x: 460, startPoint y: 460, endPoint x: 590, endPoint y: 468, distance: 130.1
click at [590, 468] on div "MY COMMISSION PAYMENTS AND HST REGISTRATION For Right at Home Realty to pay out…" at bounding box center [601, 218] width 552 height 714
click at [1284, 568] on span "Apply Fields" at bounding box center [1309, 566] width 57 height 23
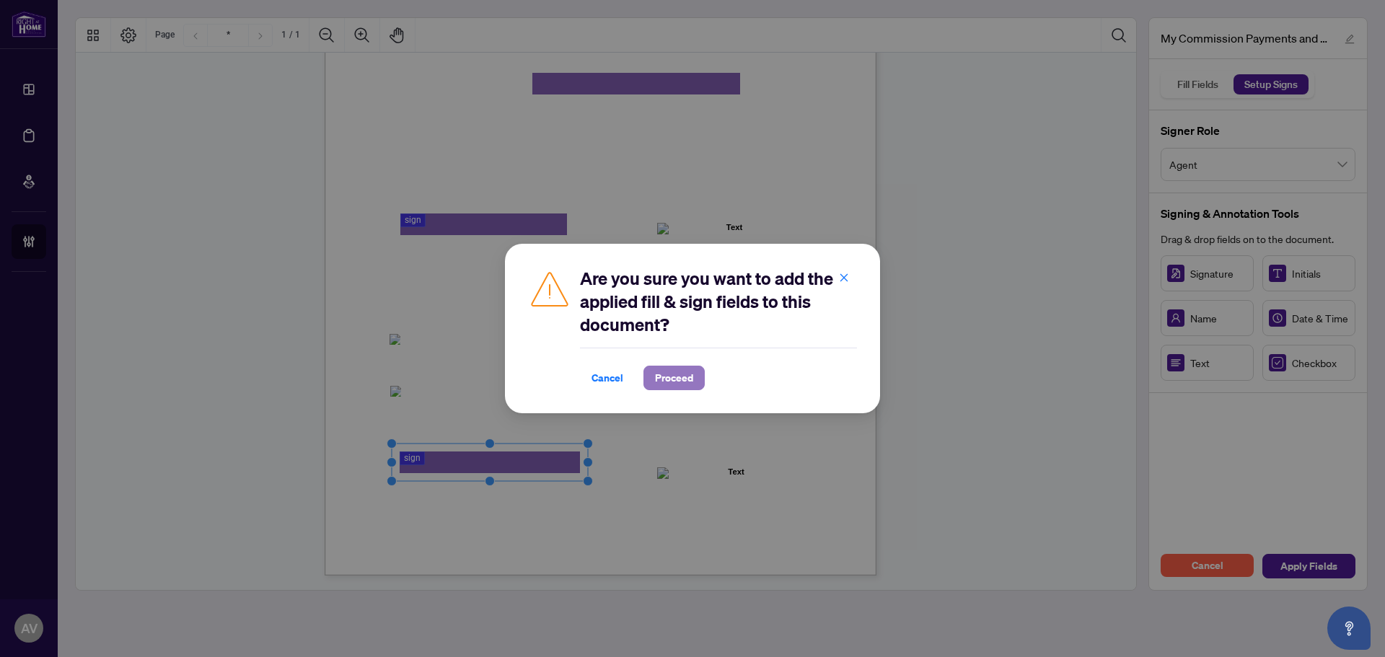
click at [670, 386] on span "Proceed" at bounding box center [674, 378] width 38 height 23
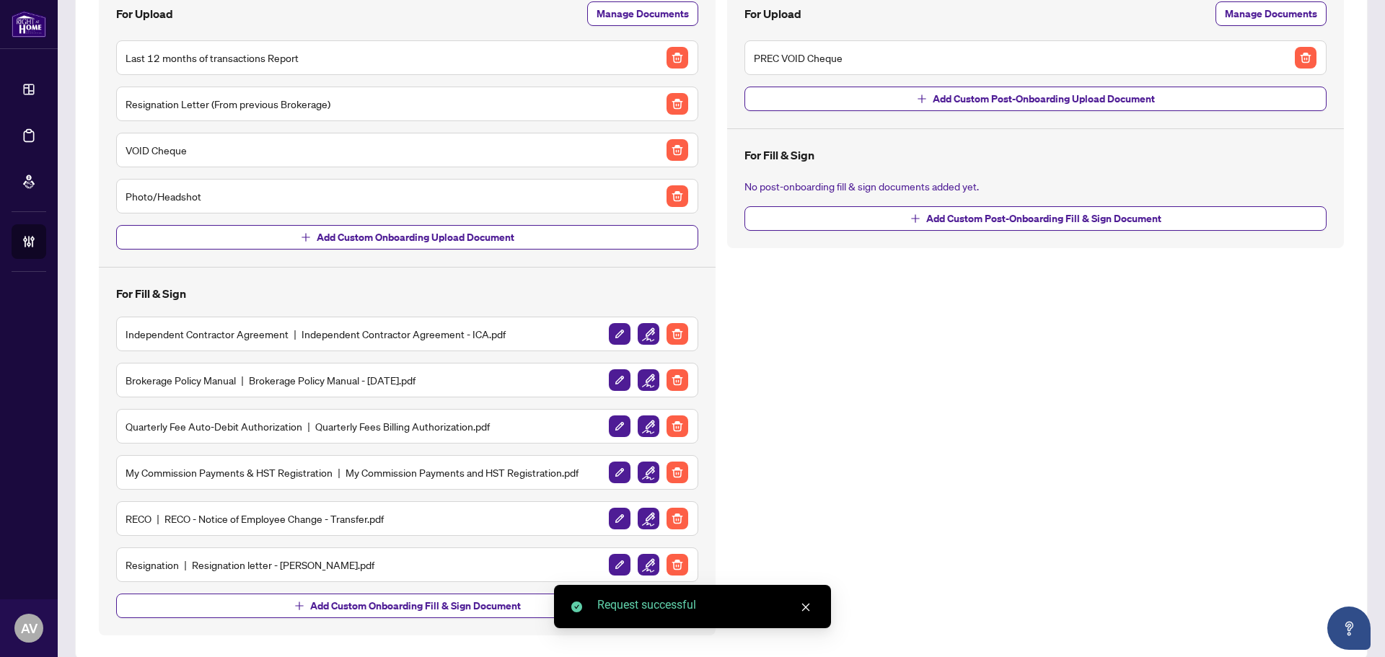
scroll to position [198, 0]
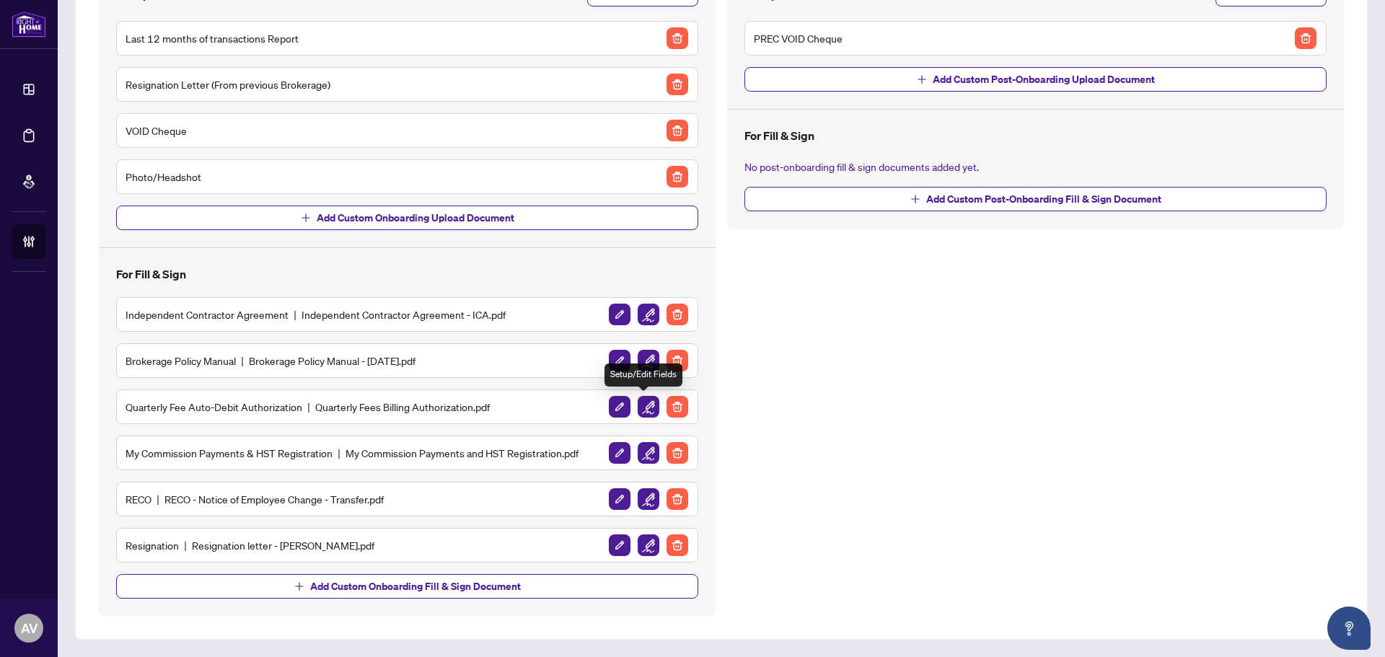
click at [644, 407] on img "button" at bounding box center [649, 407] width 22 height 22
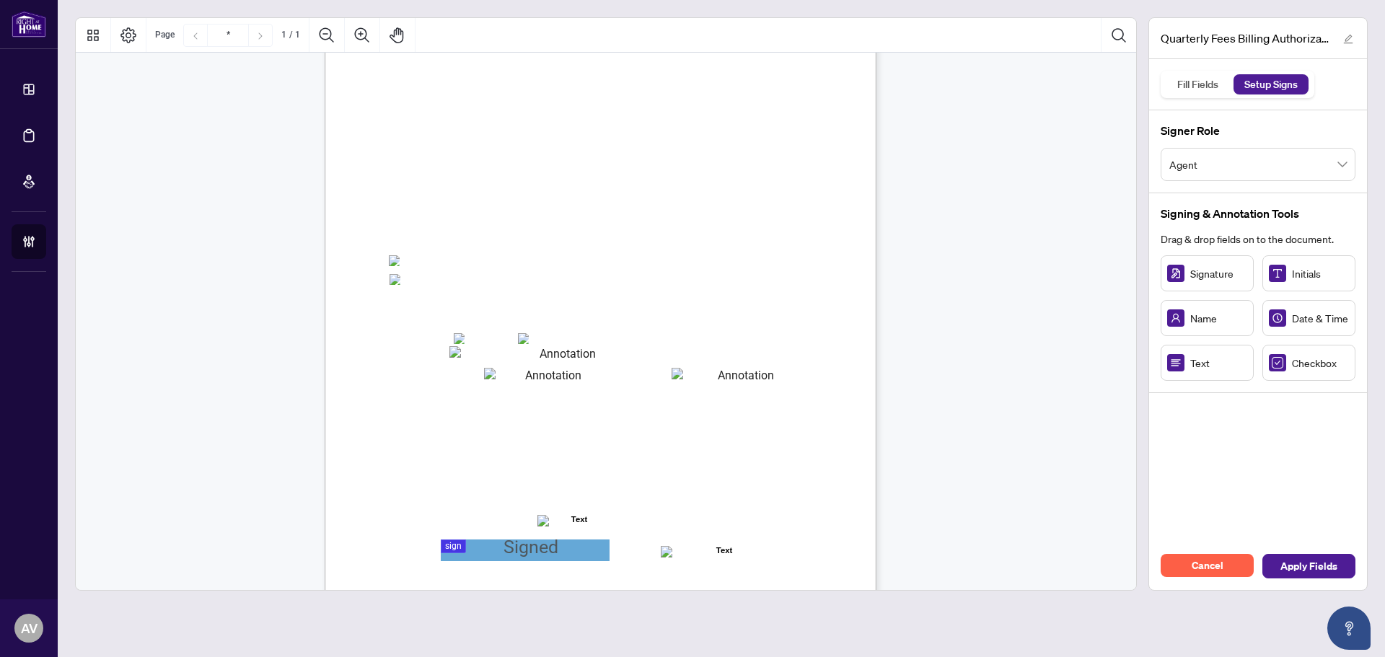
scroll to position [144, 0]
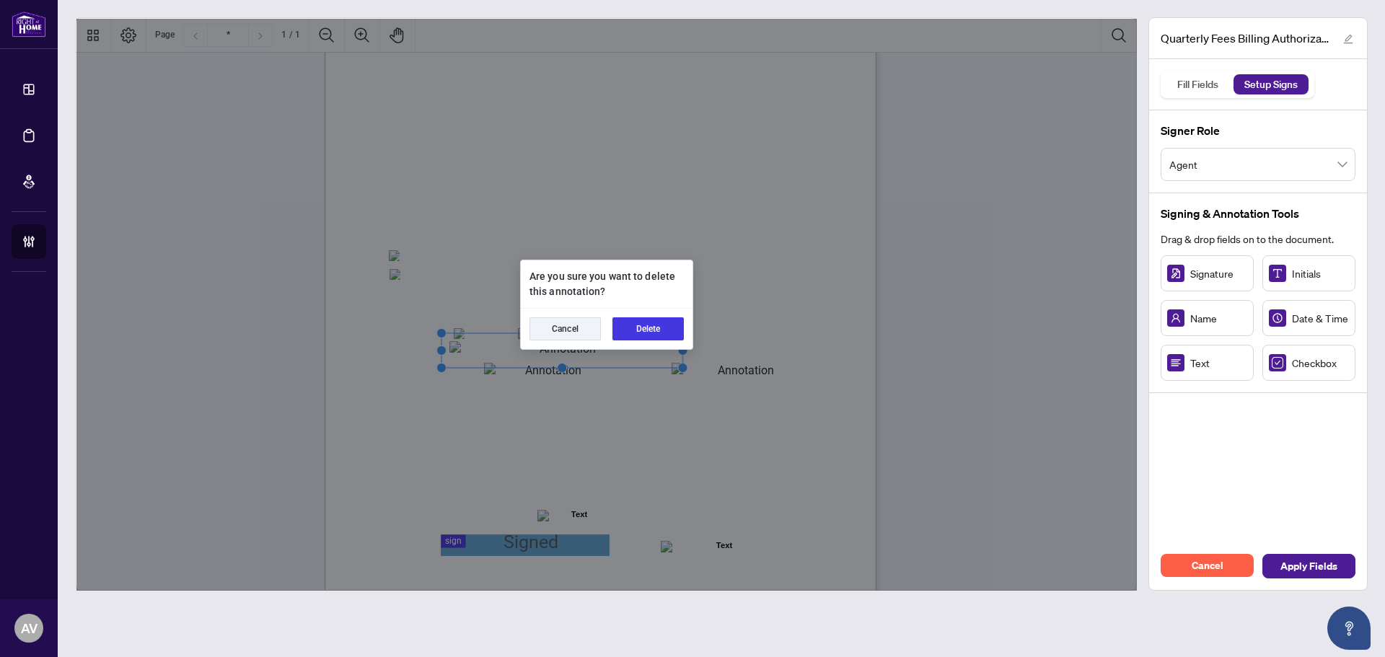
click at [653, 316] on div "Cancel Delete" at bounding box center [607, 329] width 172 height 40
click at [652, 328] on button "Delete" at bounding box center [648, 328] width 71 height 23
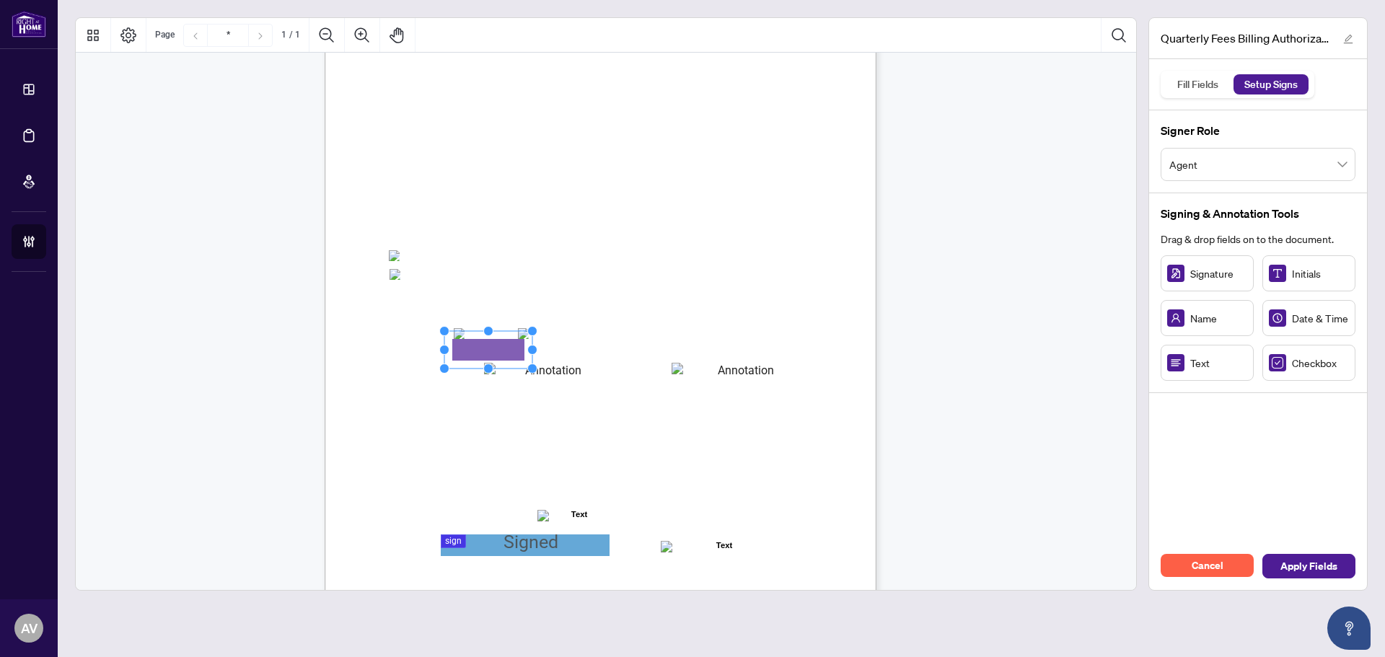
drag, startPoint x: 507, startPoint y: 350, endPoint x: 517, endPoint y: 351, distance: 10.1
drag, startPoint x: 536, startPoint y: 351, endPoint x: 542, endPoint y: 360, distance: 11.0
click at [753, 357] on div "Right at Home Realty, Brokerage Quarterly Fees Billing Authorization Quarterly …" at bounding box center [601, 280] width 552 height 714
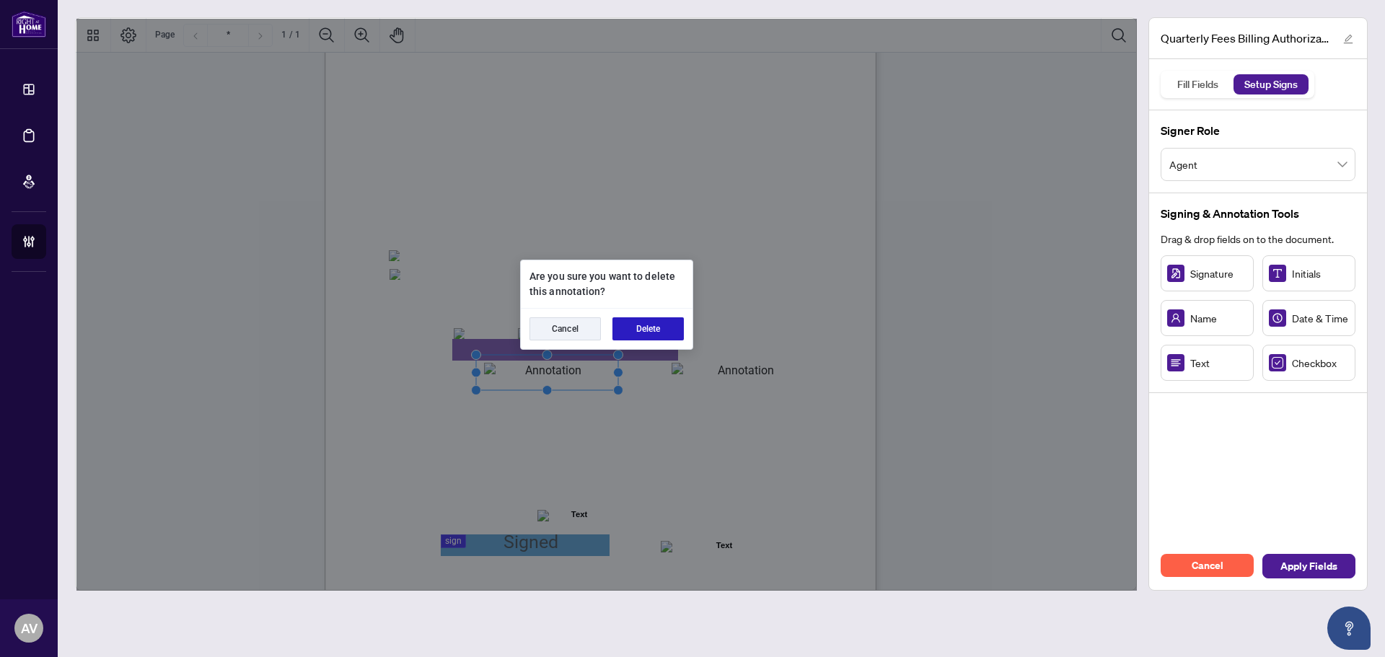
click at [649, 327] on button "Delete" at bounding box center [648, 328] width 71 height 23
click at [599, 326] on button "Cancel" at bounding box center [565, 328] width 71 height 23
click at [649, 330] on button "Delete" at bounding box center [648, 328] width 71 height 23
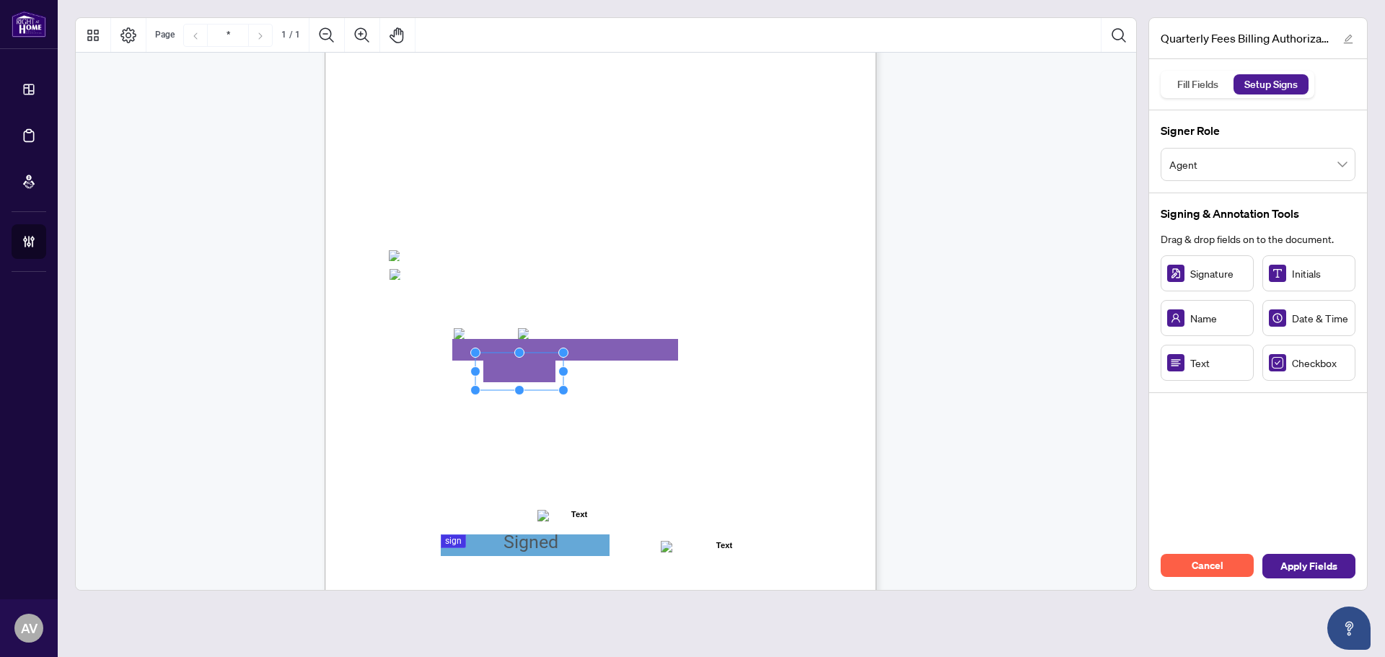
drag, startPoint x: 528, startPoint y: 371, endPoint x: 546, endPoint y: 369, distance: 18.2
drag, startPoint x: 560, startPoint y: 369, endPoint x: 599, endPoint y: 369, distance: 39.0
click at [599, 369] on circle "Resize, Right" at bounding box center [596, 371] width 9 height 9
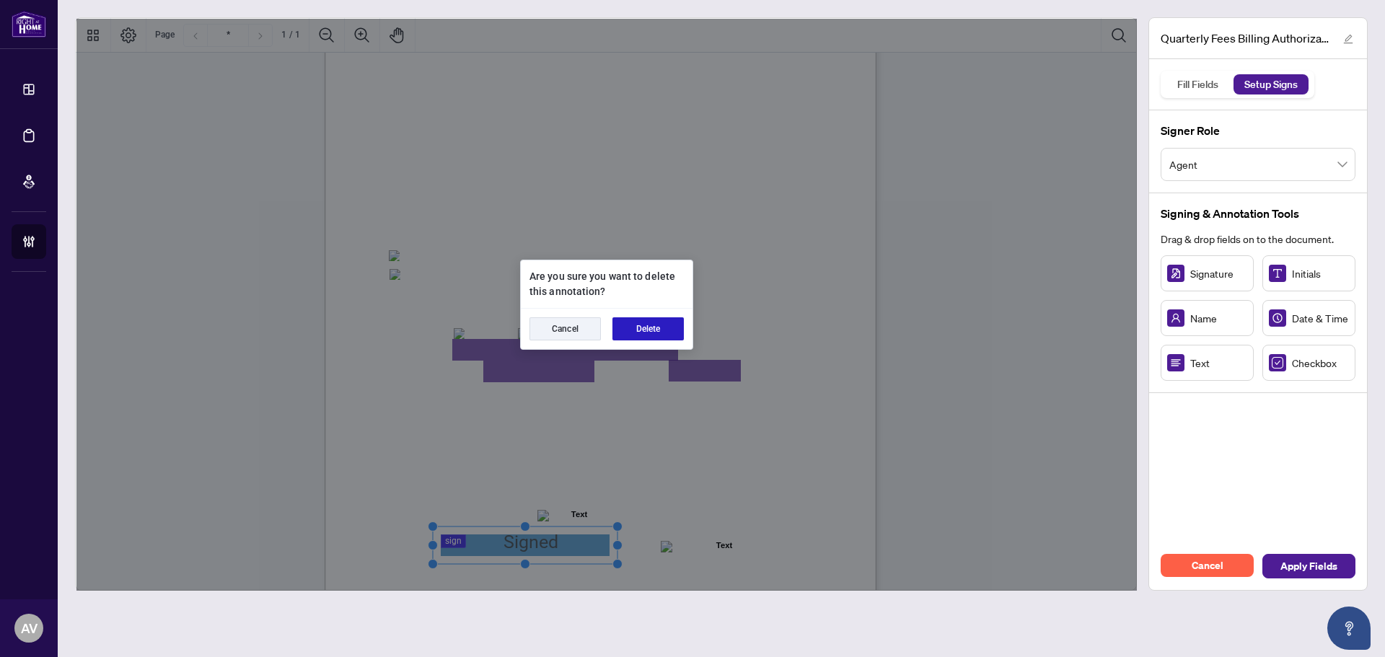
click at [651, 337] on button "Delete" at bounding box center [648, 328] width 71 height 23
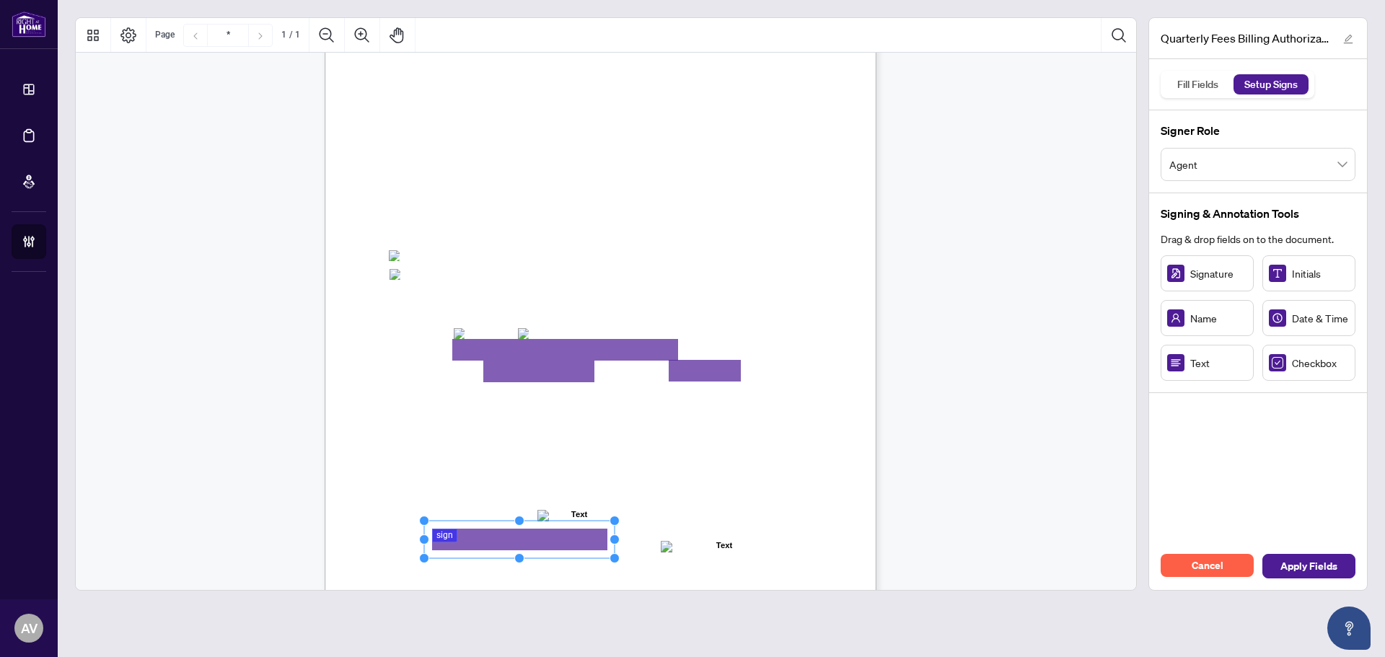
drag, startPoint x: 494, startPoint y: 538, endPoint x: 618, endPoint y: 535, distance: 124.1
click at [618, 535] on div "Right at Home Realty, Brokerage Quarterly Fees Billing Authorization Quarterly …" at bounding box center [601, 280] width 552 height 714
click at [575, 498] on span "the outstanding amount to my credit card on file." at bounding box center [482, 498] width 185 height 12
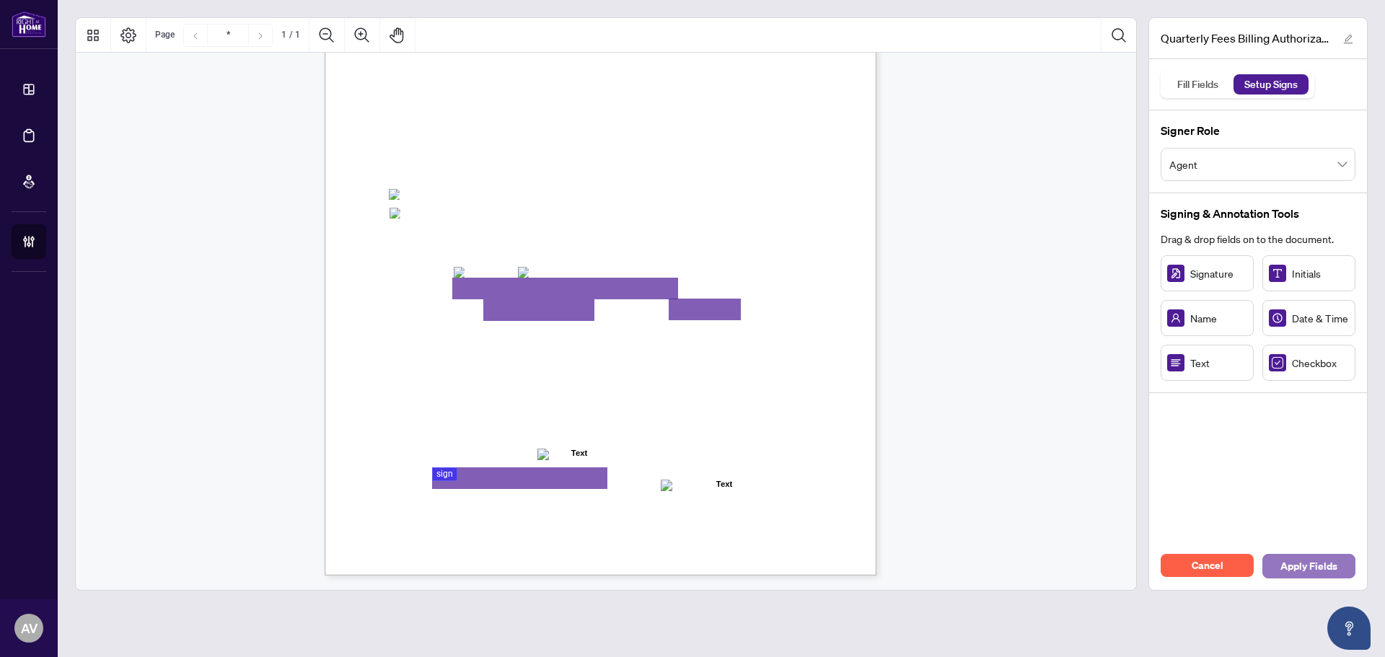
click at [1344, 567] on button "Apply Fields" at bounding box center [1309, 566] width 93 height 25
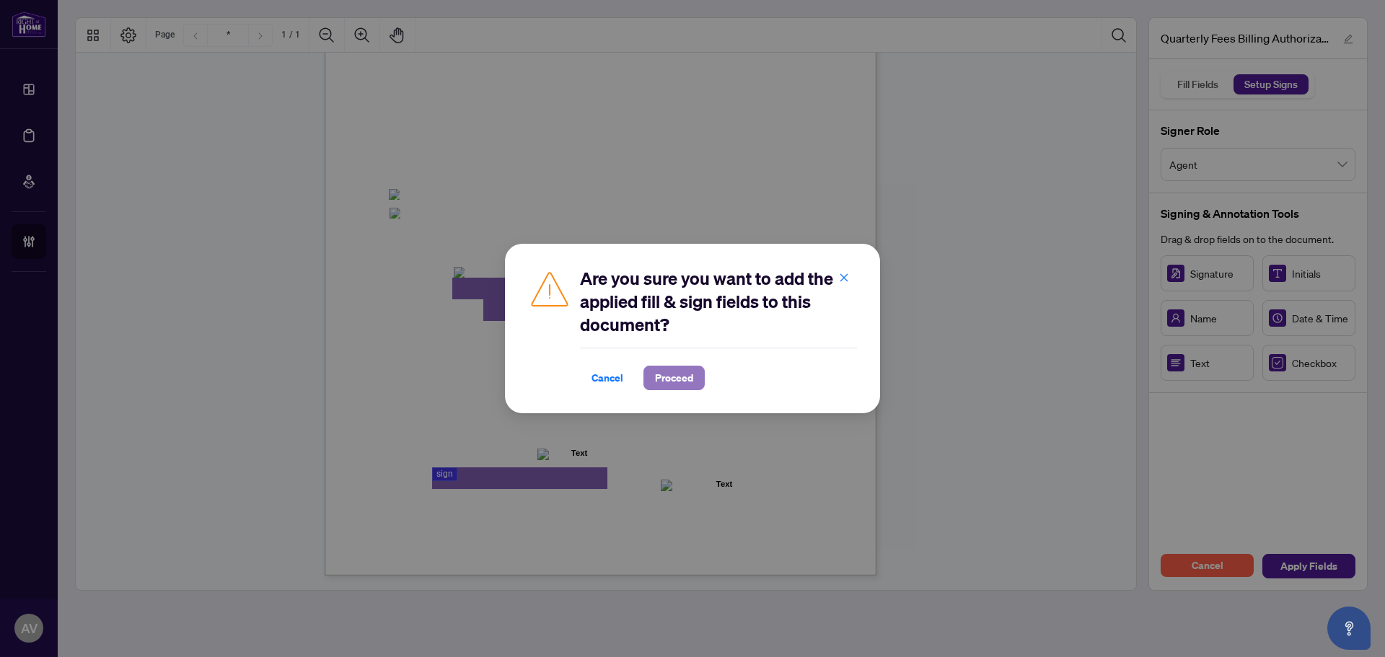
click at [669, 386] on span "Proceed" at bounding box center [674, 378] width 38 height 23
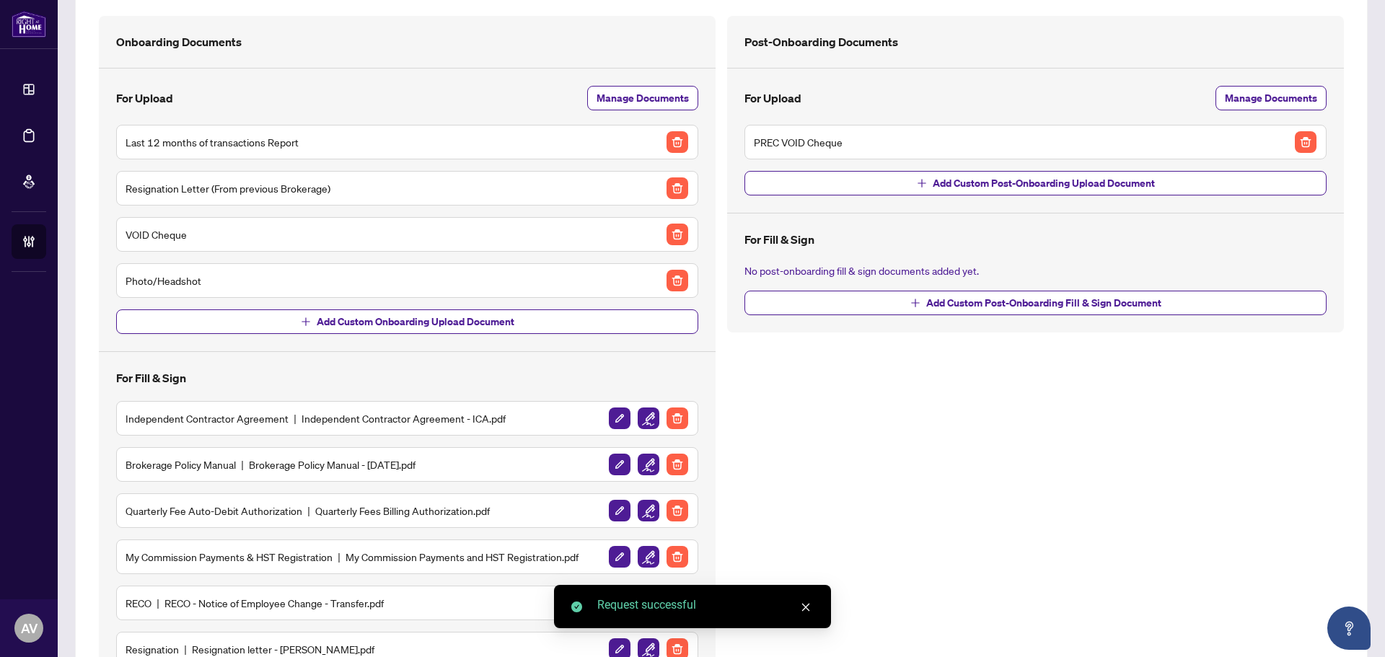
scroll to position [198, 0]
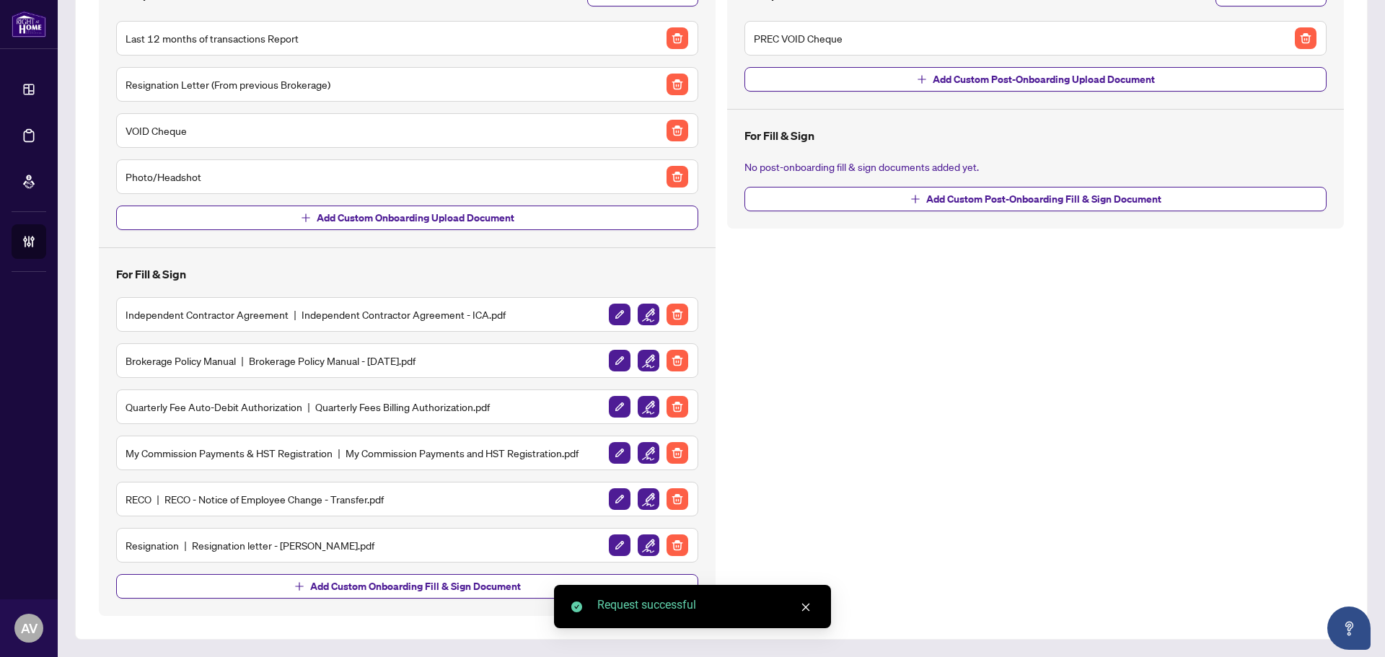
click at [838, 527] on div "Post-Onboarding Documents For Upload Manage Documents PREC VOID Cheque Add Cust…" at bounding box center [1036, 264] width 628 height 704
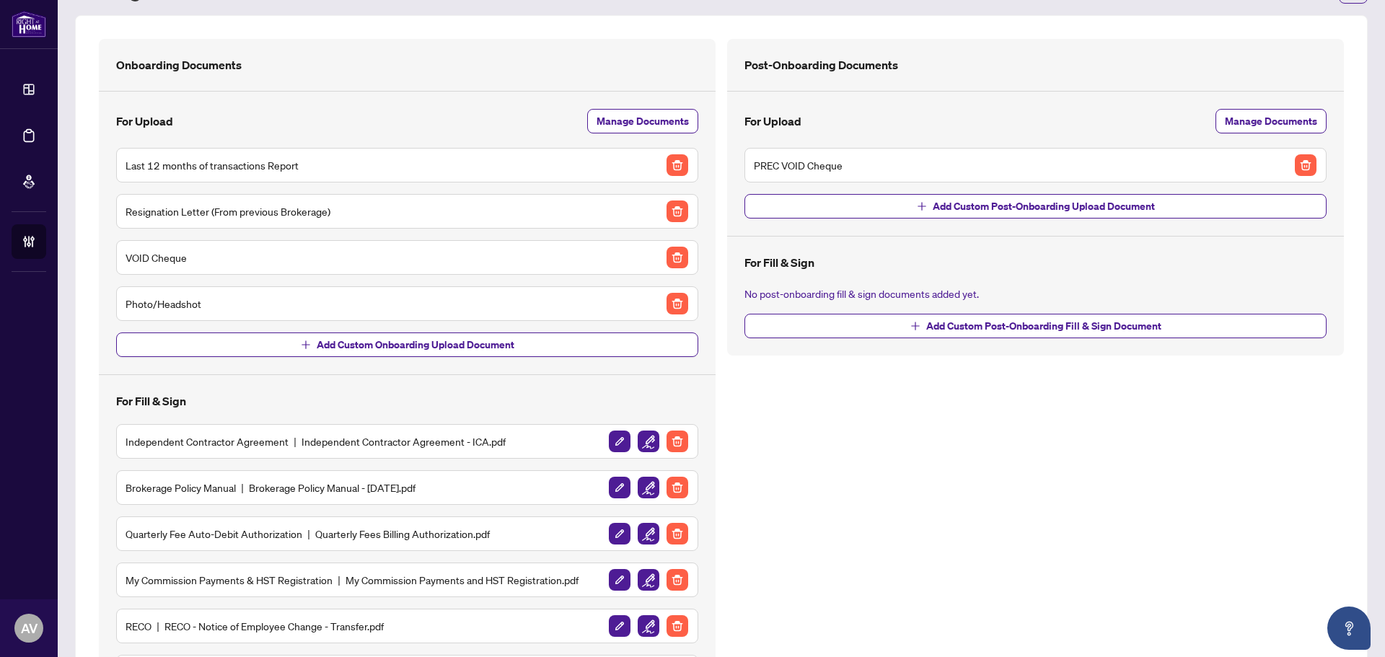
scroll to position [0, 0]
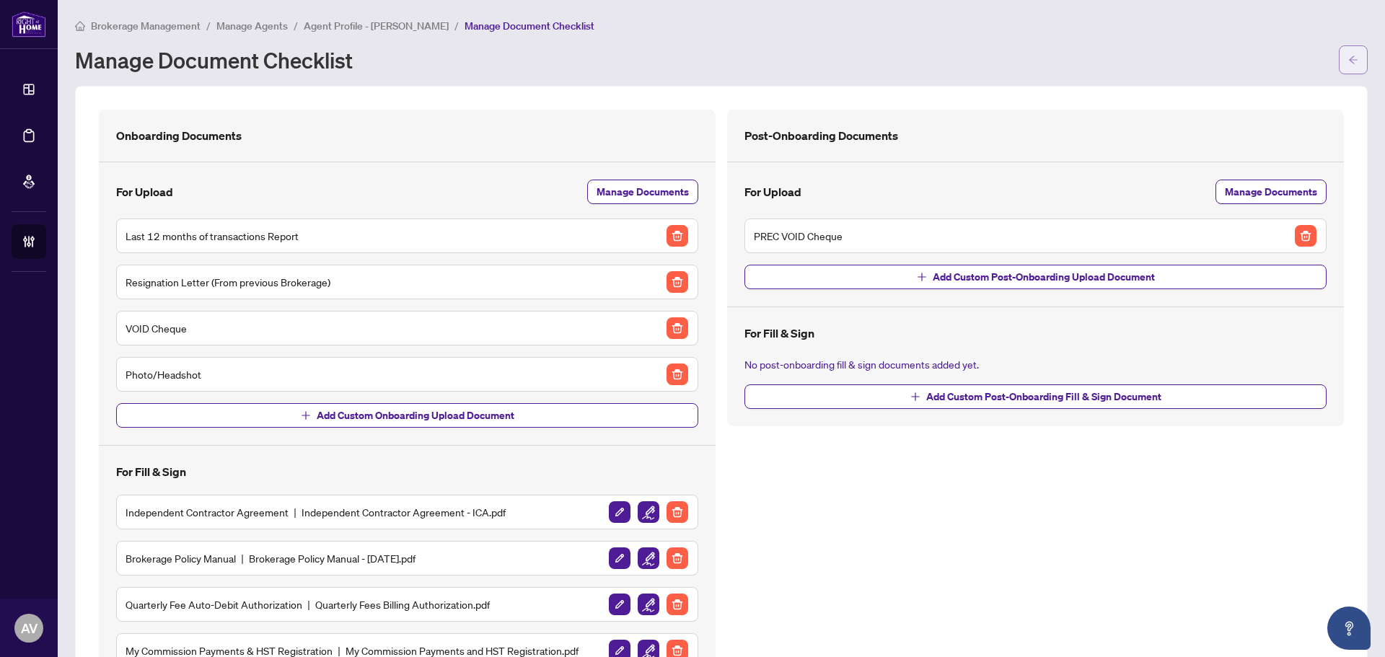
click at [1348, 69] on button "button" at bounding box center [1353, 59] width 29 height 29
